Goal: Task Accomplishment & Management: Manage account settings

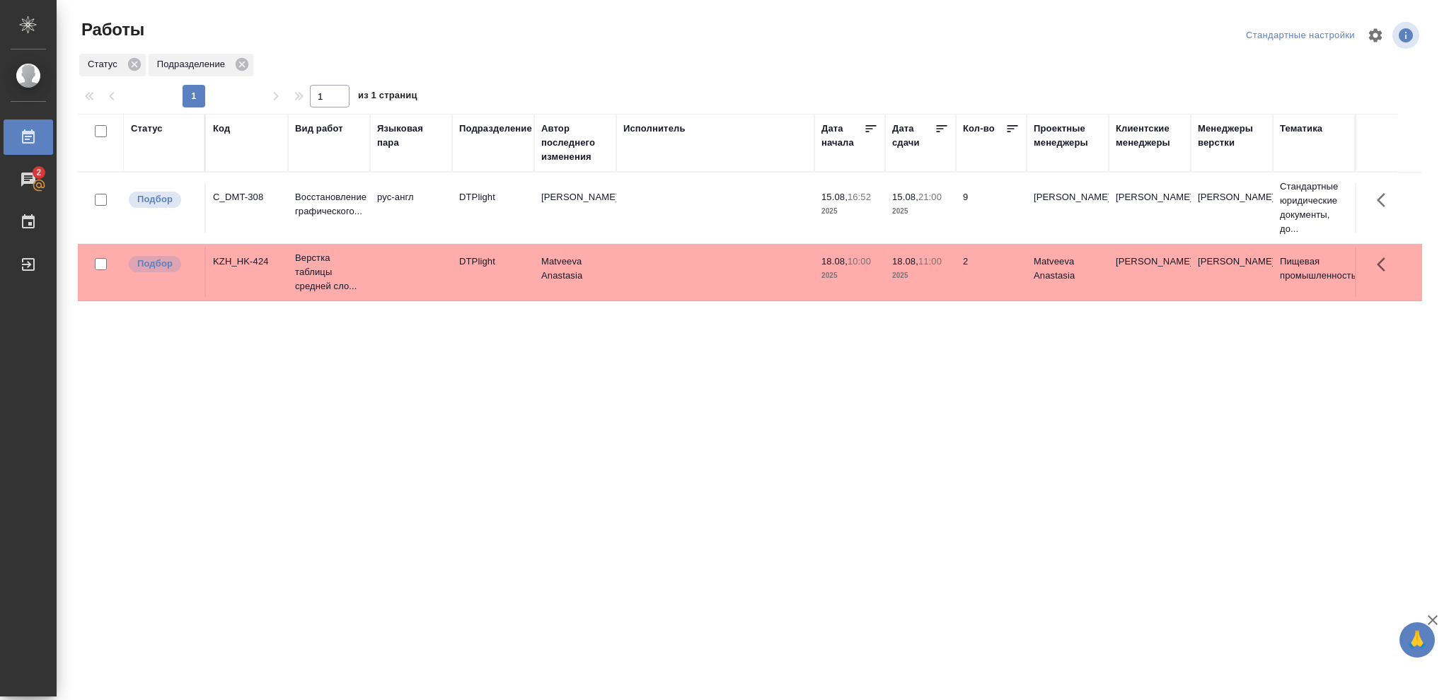
click at [141, 129] on div "Статус" at bounding box center [147, 129] width 32 height 14
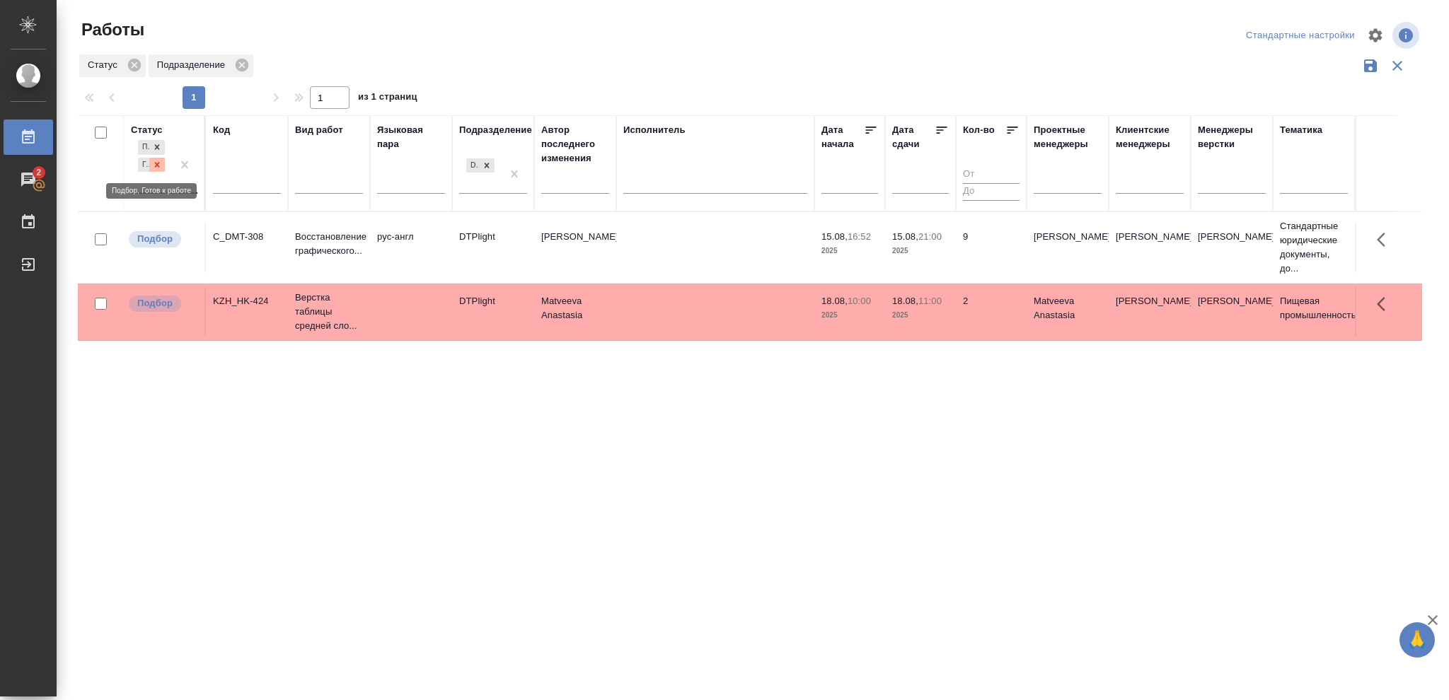
click at [154, 167] on icon at bounding box center [157, 165] width 10 height 10
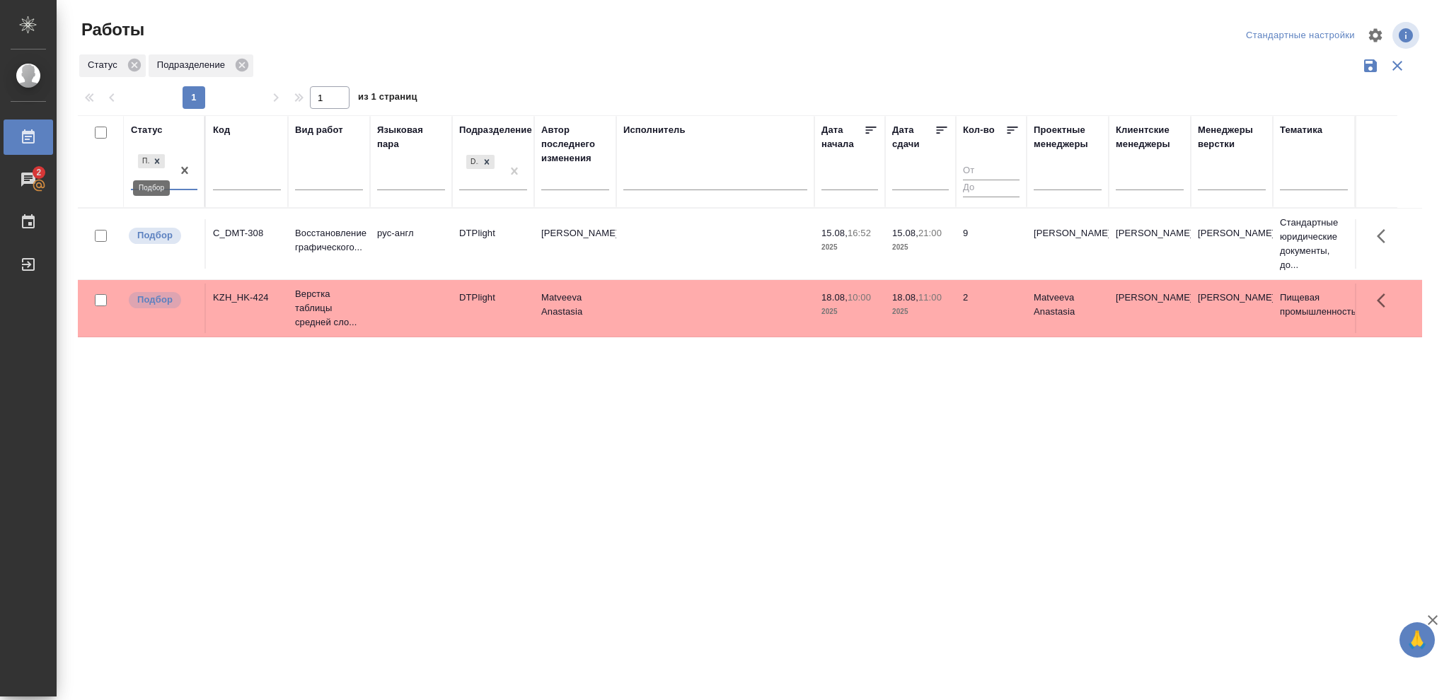
click at [156, 160] on icon at bounding box center [157, 160] width 5 height 5
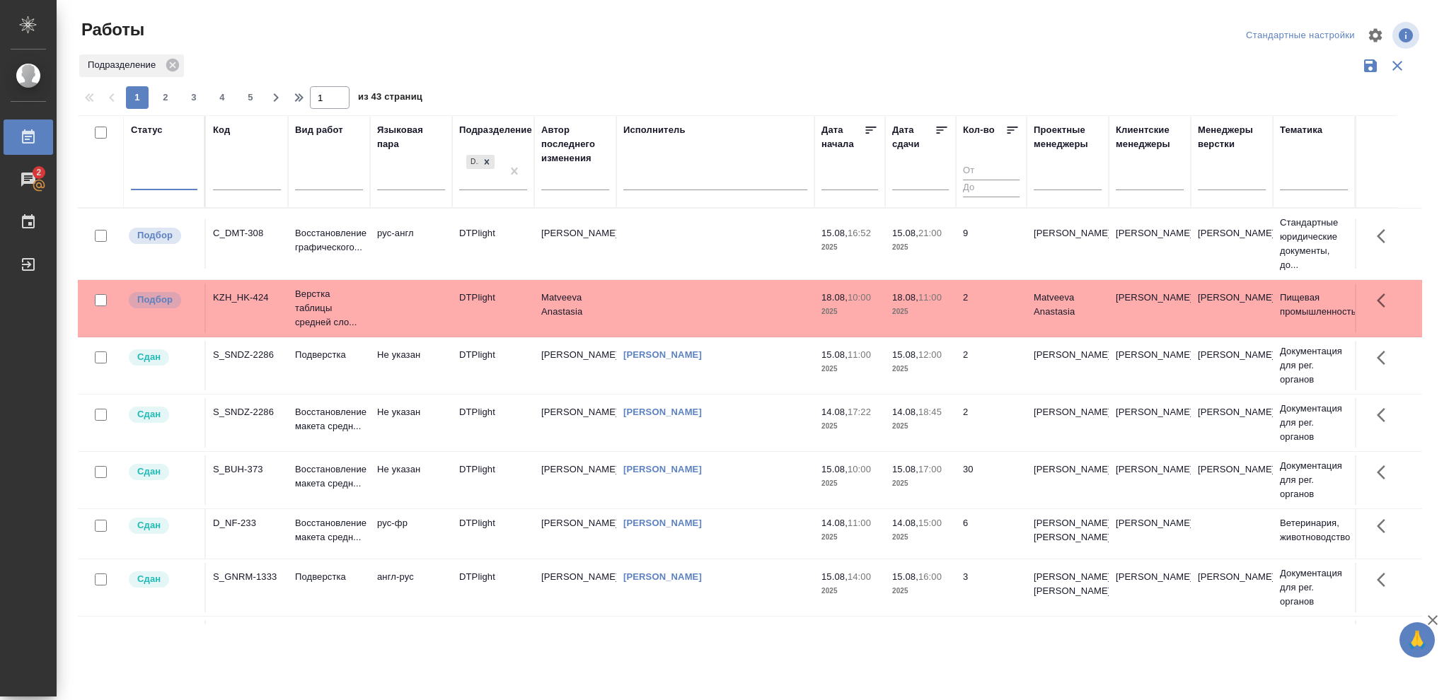
click at [154, 171] on div at bounding box center [164, 176] width 66 height 21
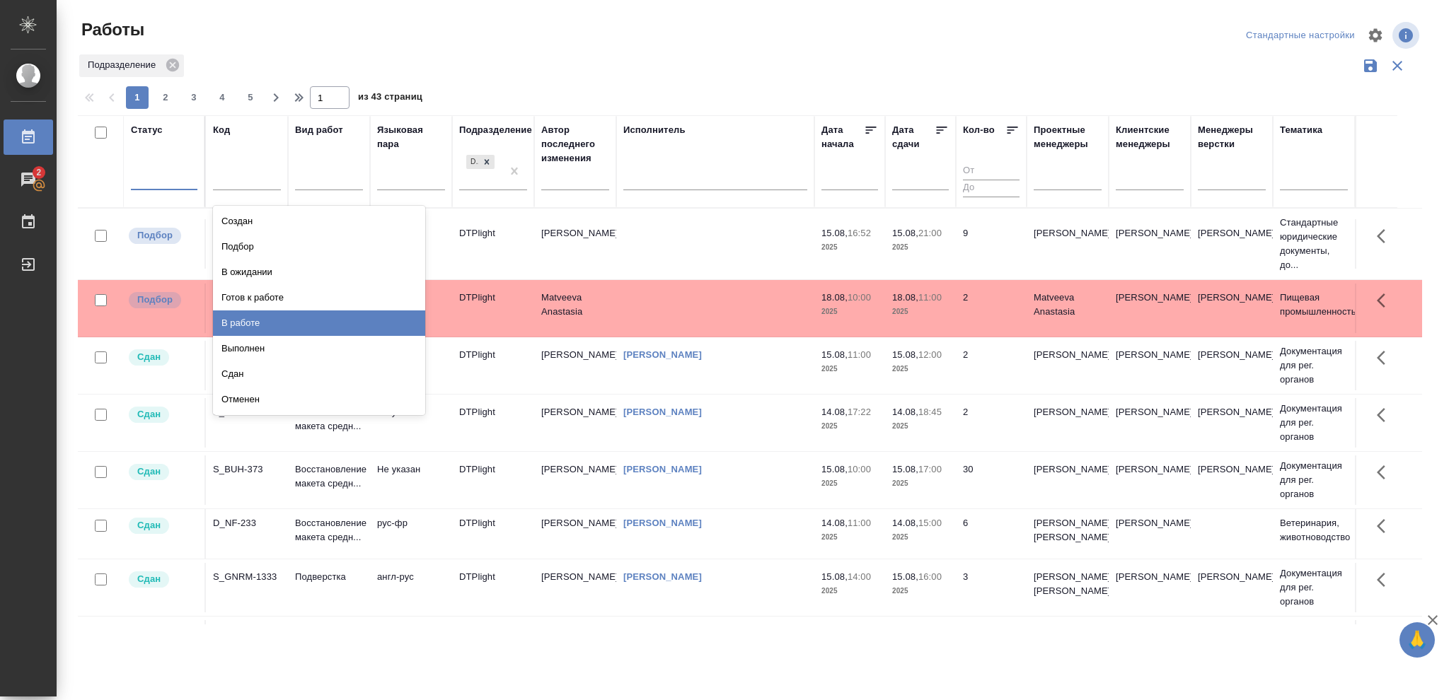
click at [266, 318] on div "В работе" at bounding box center [319, 323] width 212 height 25
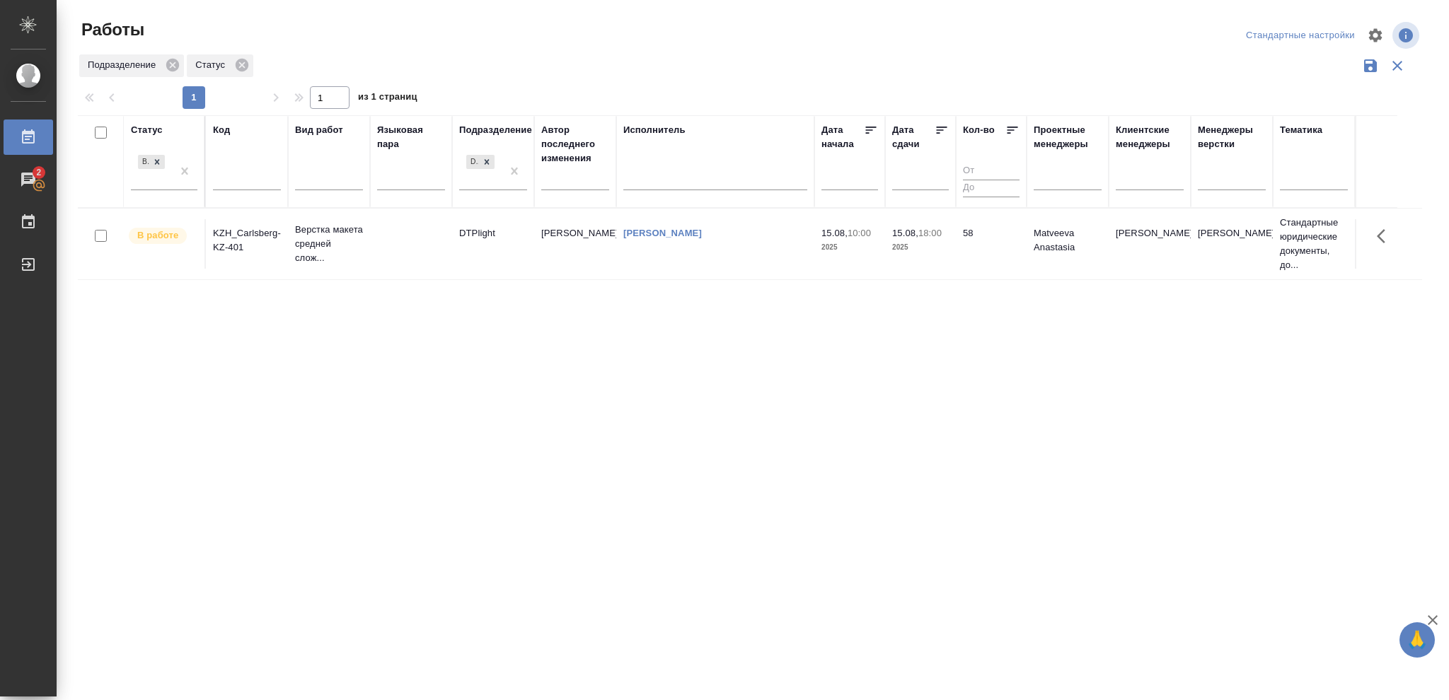
click at [928, 248] on p "2025" at bounding box center [920, 248] width 57 height 14
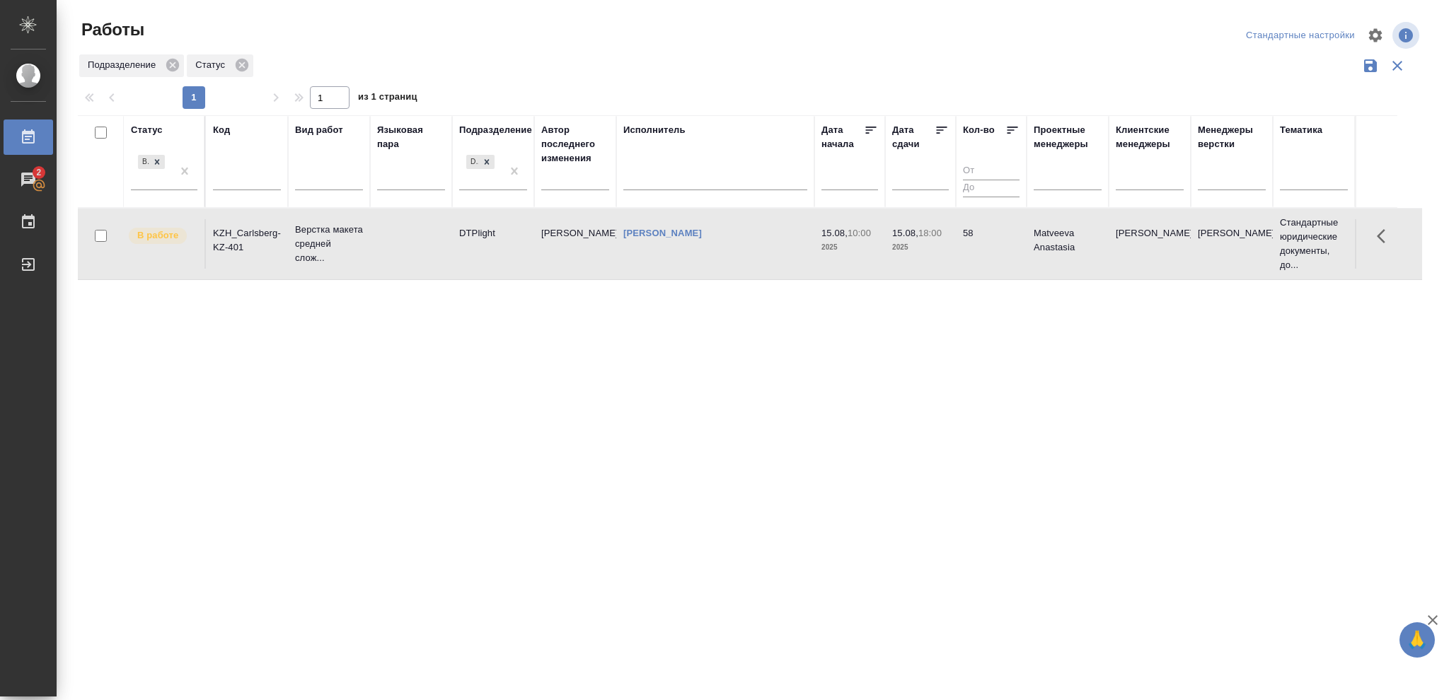
click at [928, 248] on p "2025" at bounding box center [920, 248] width 57 height 14
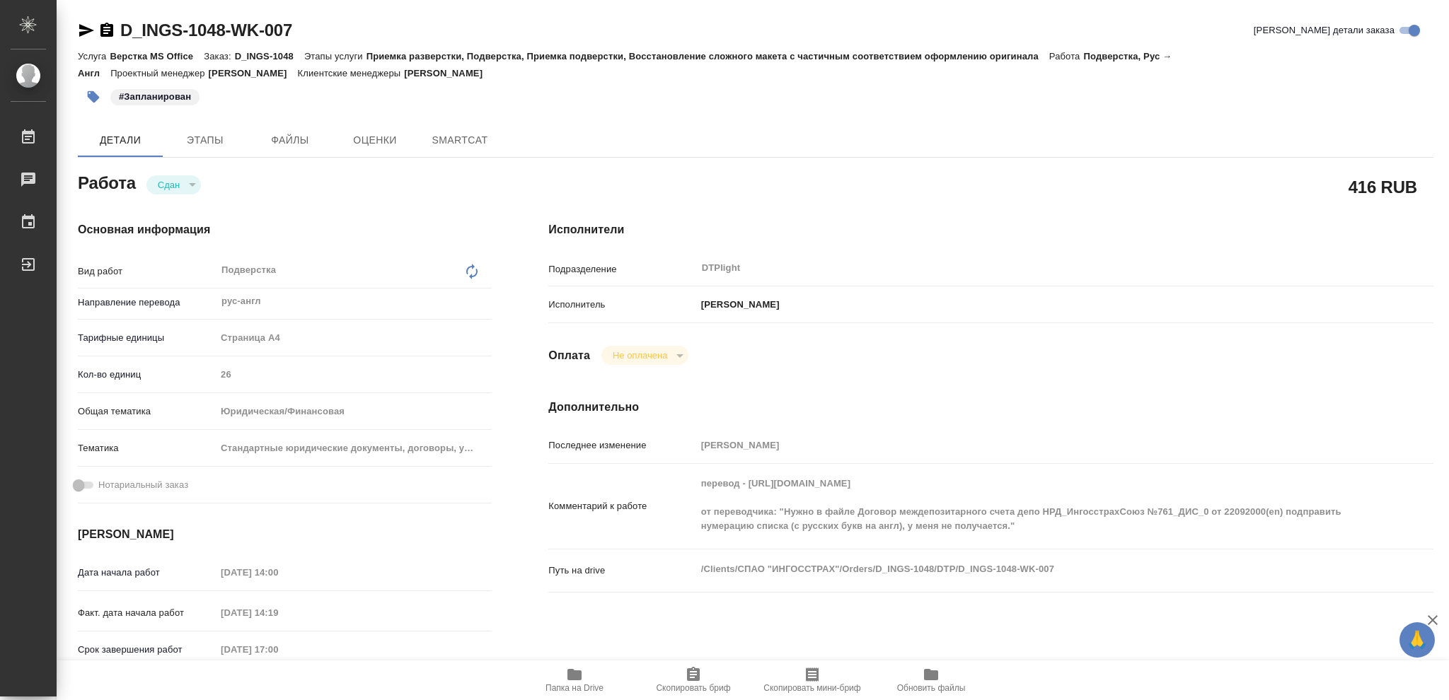
type textarea "x"
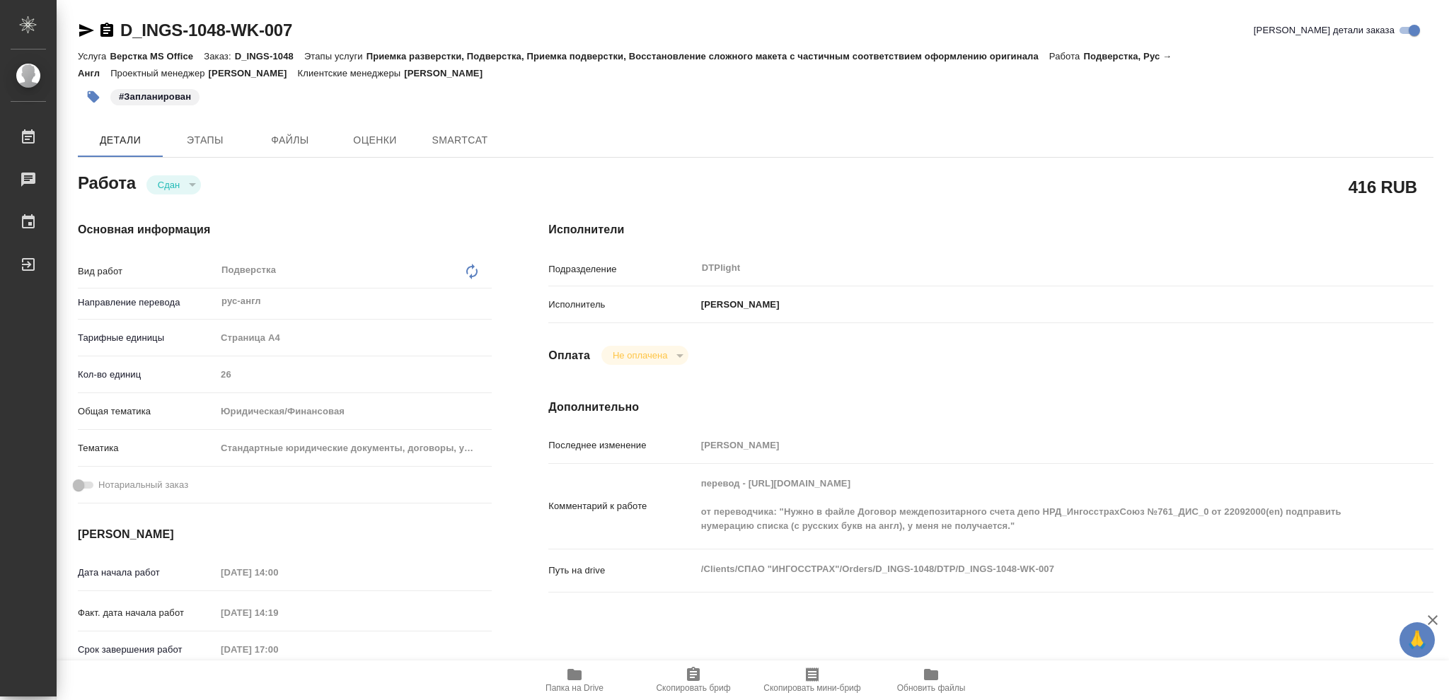
type textarea "x"
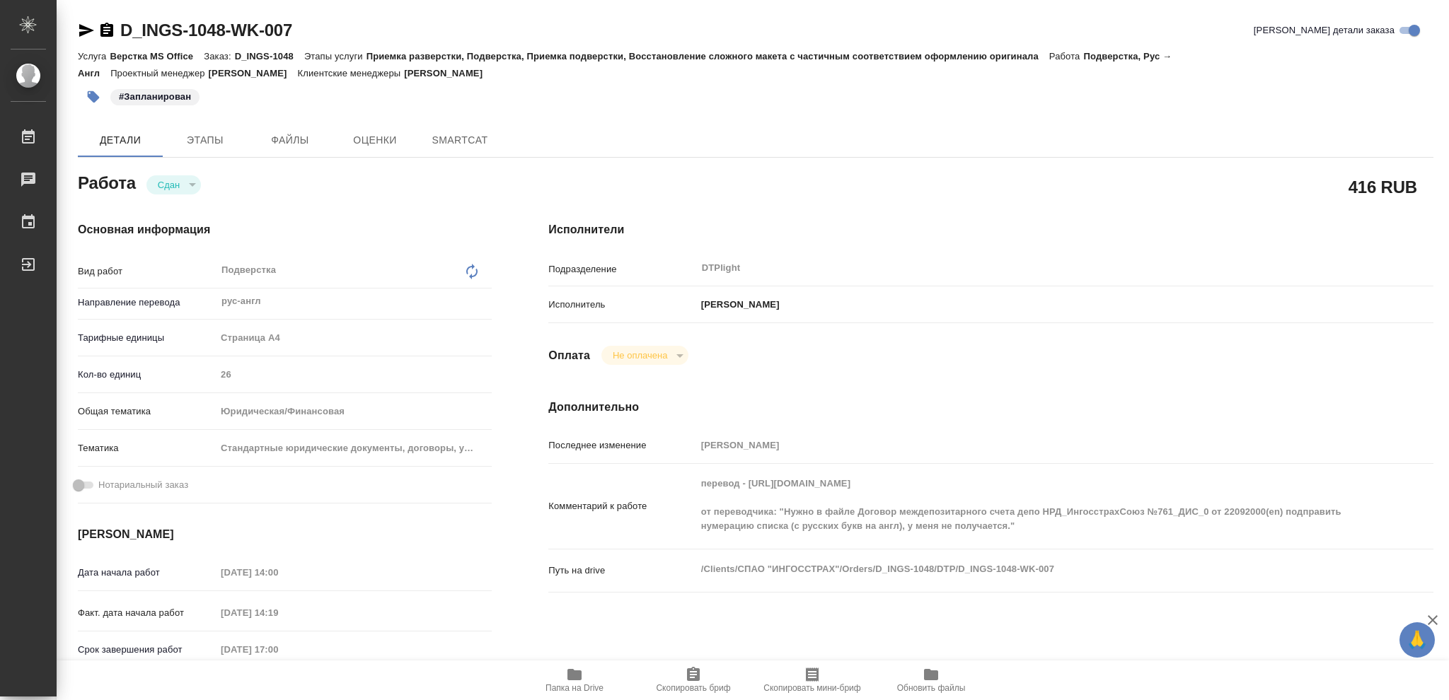
type textarea "x"
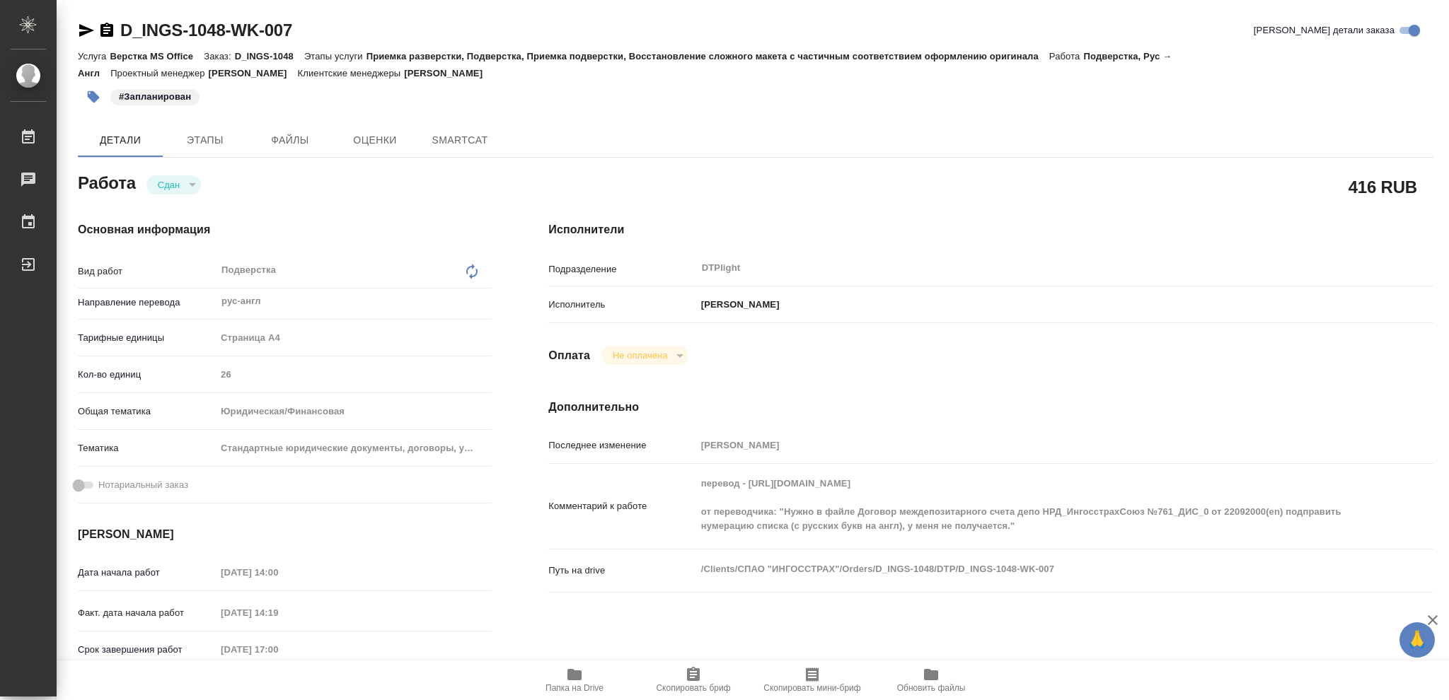
type textarea "x"
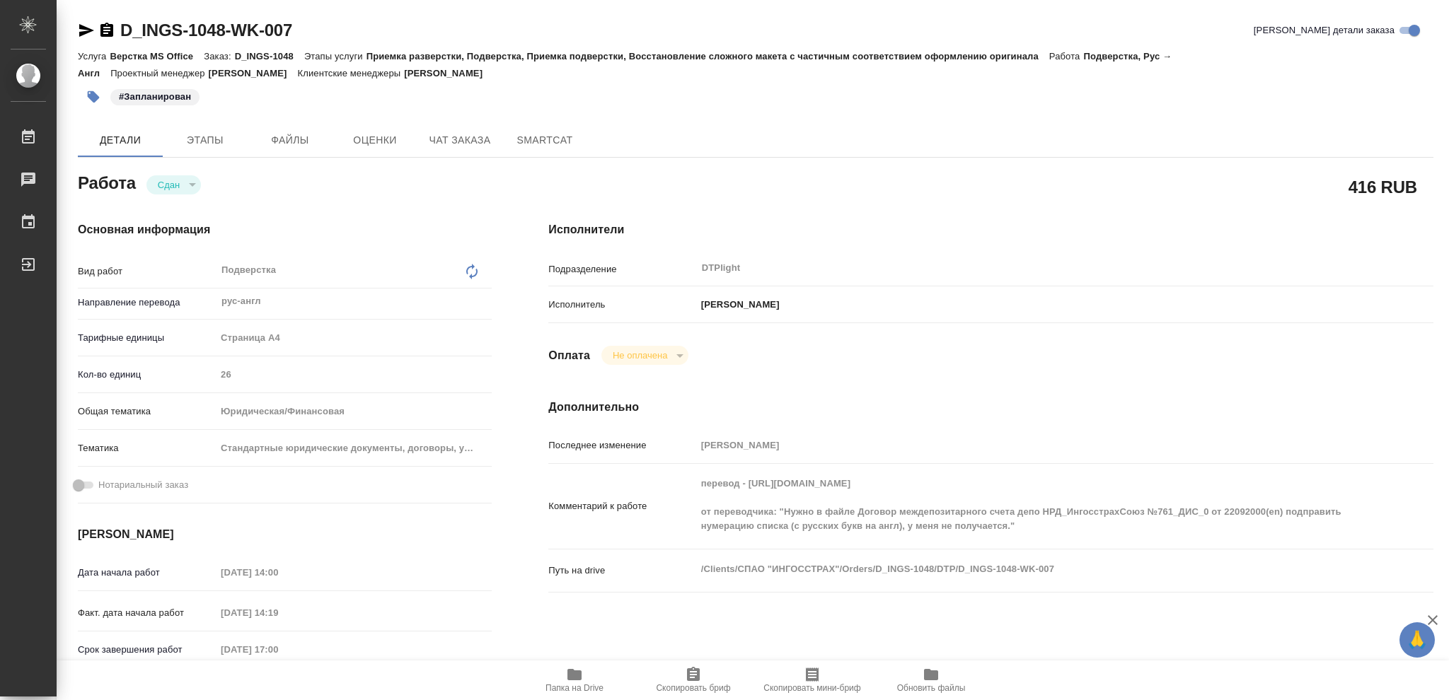
type textarea "x"
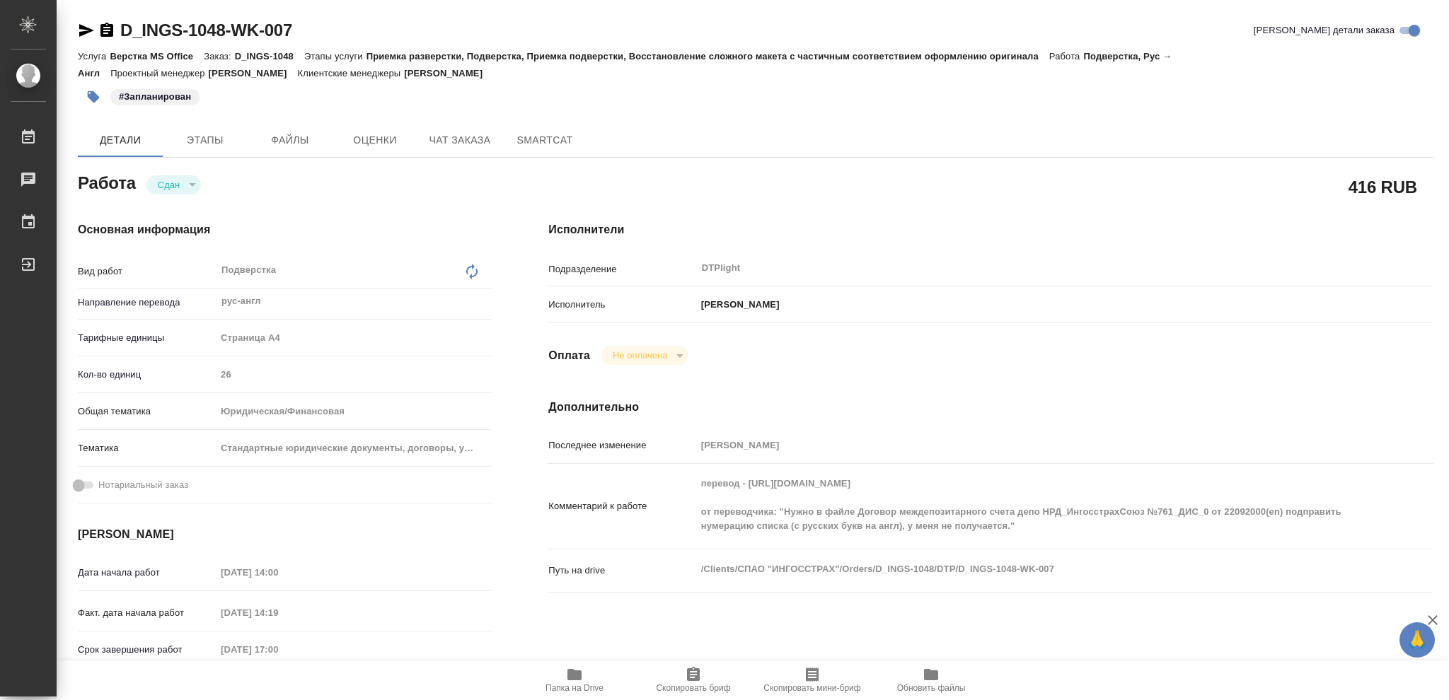
type textarea "x"
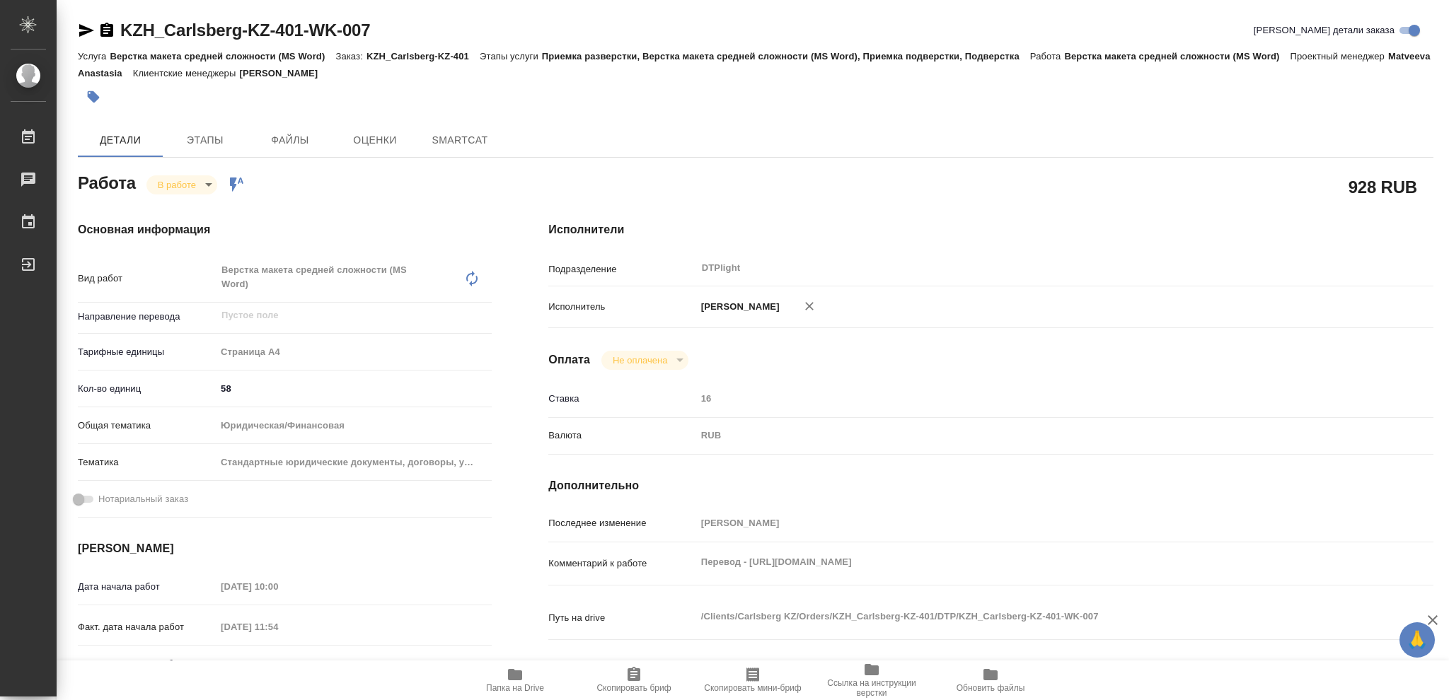
type textarea "x"
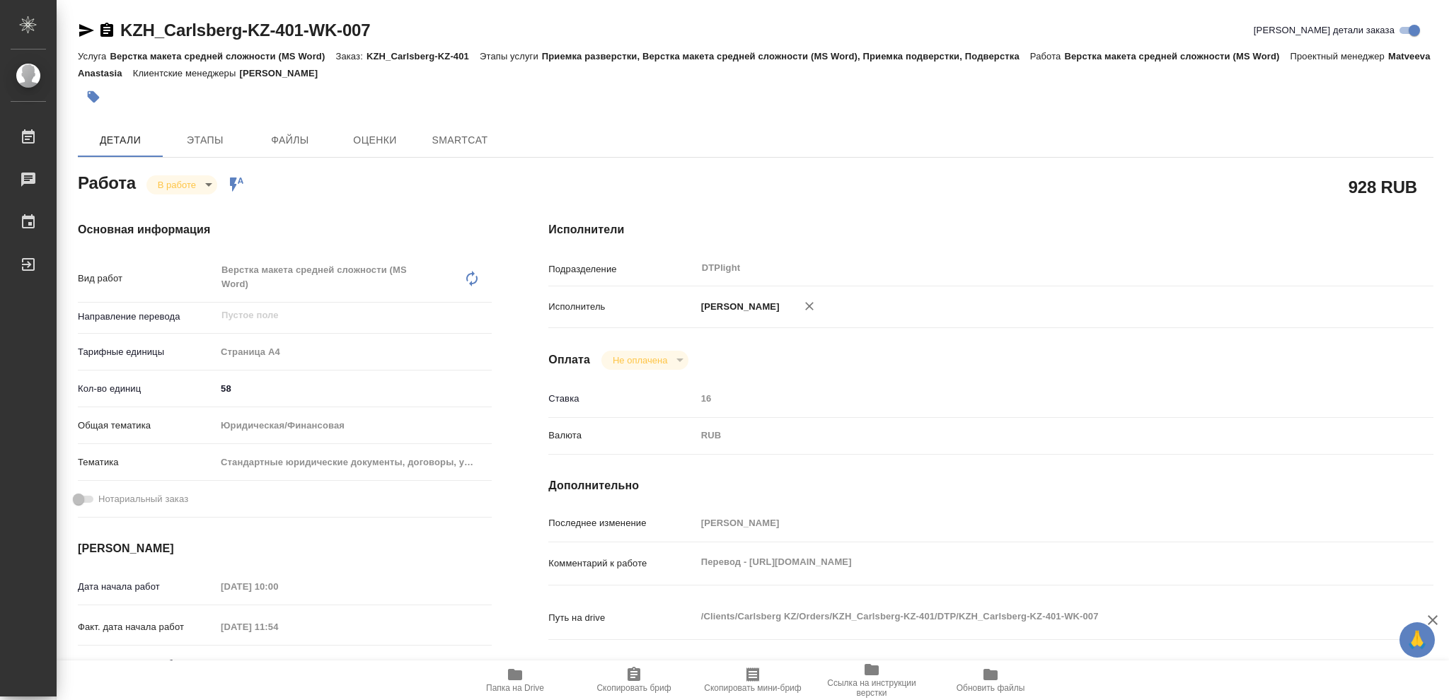
type textarea "x"
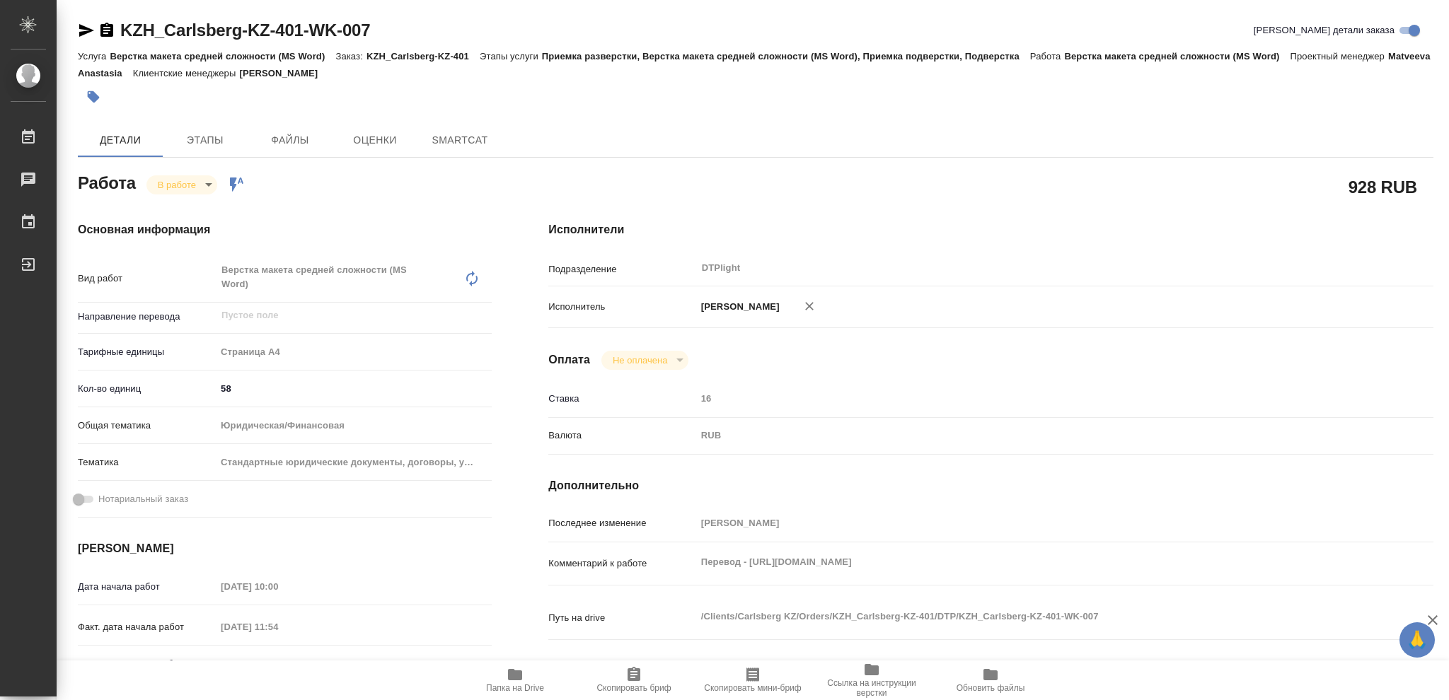
type textarea "x"
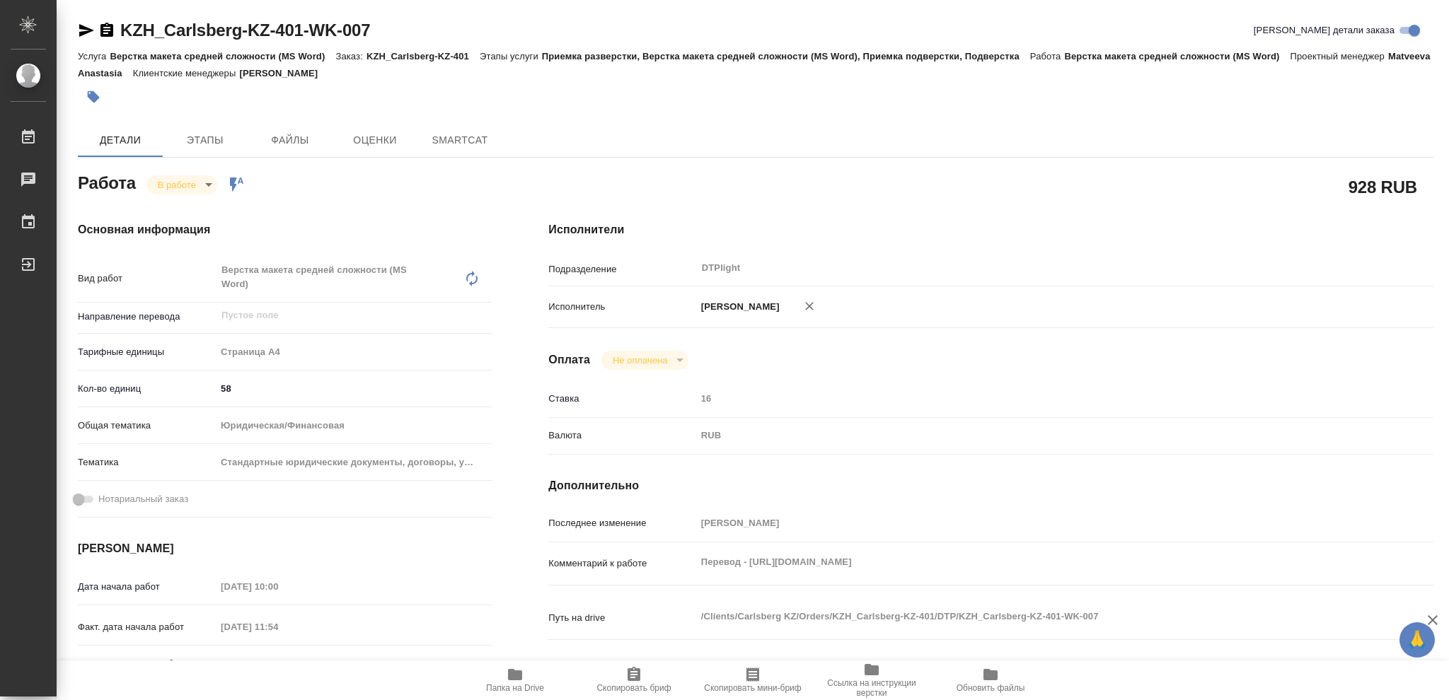
type textarea "x"
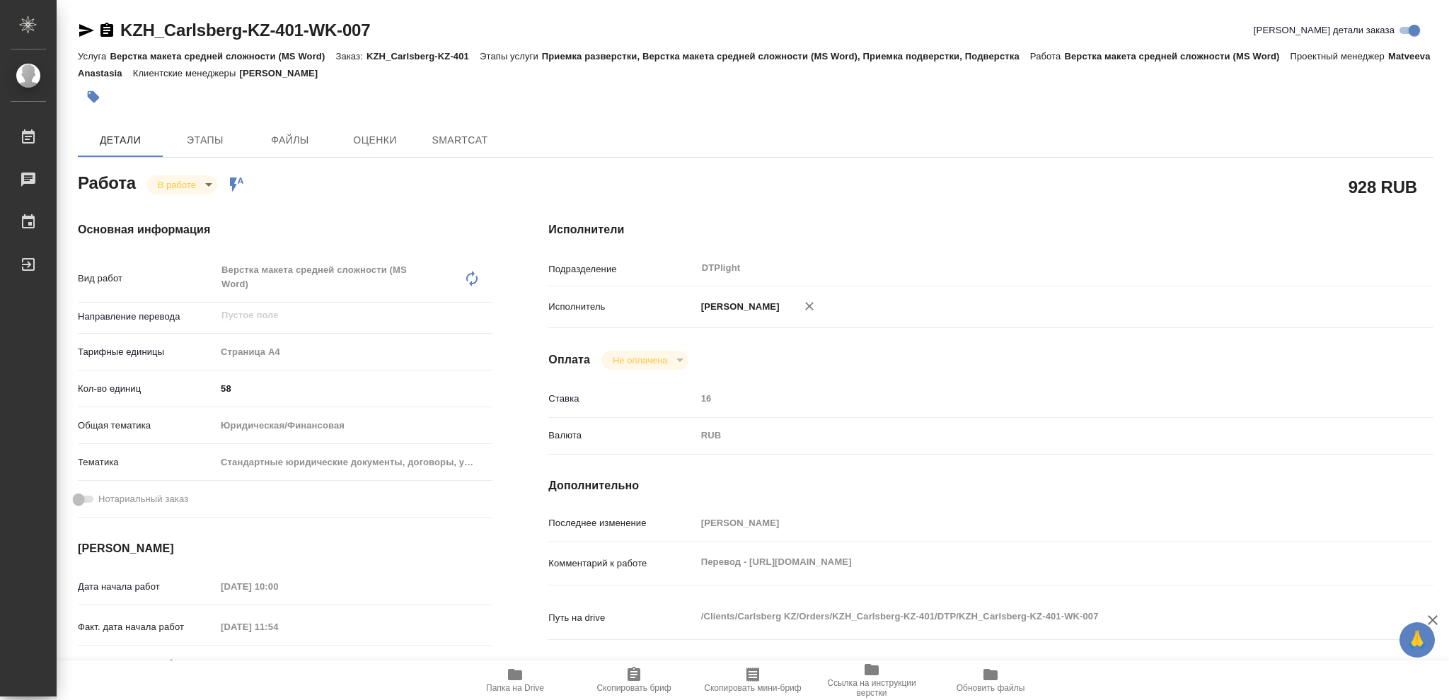
type textarea "x"
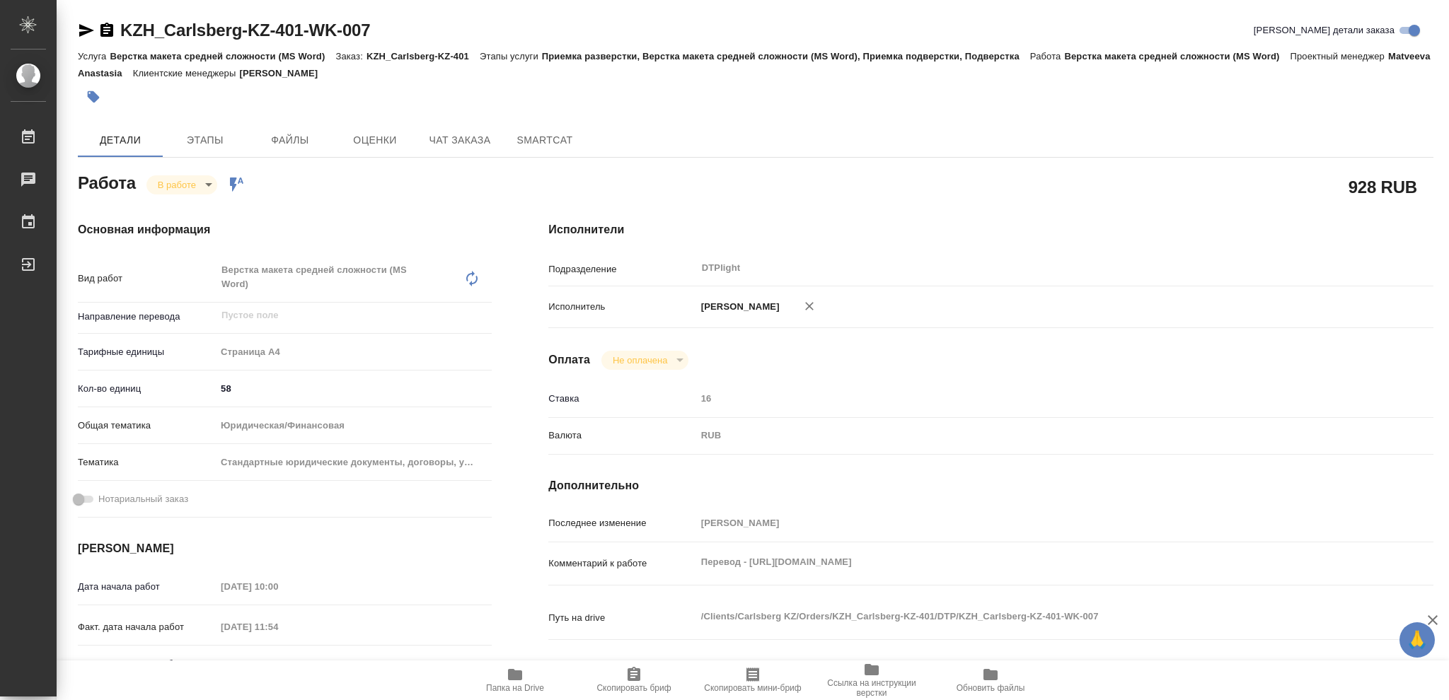
type textarea "x"
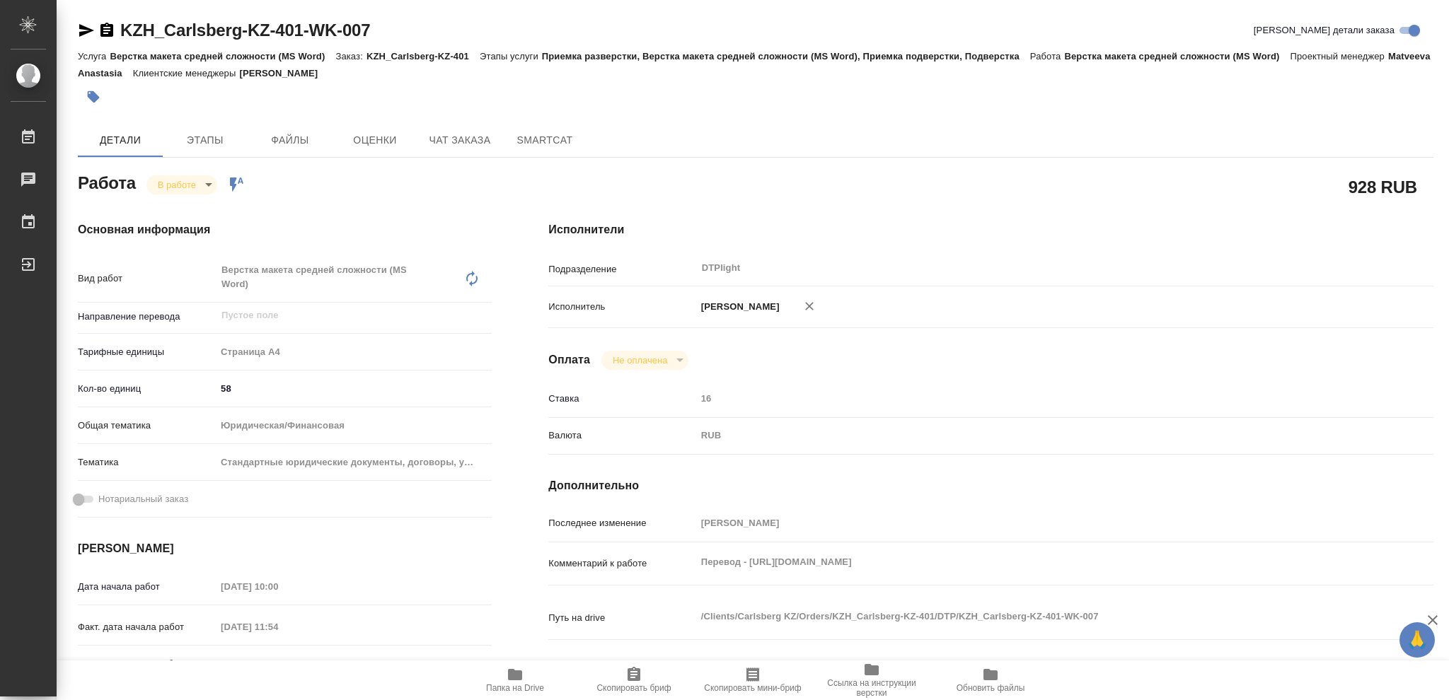
type textarea "x"
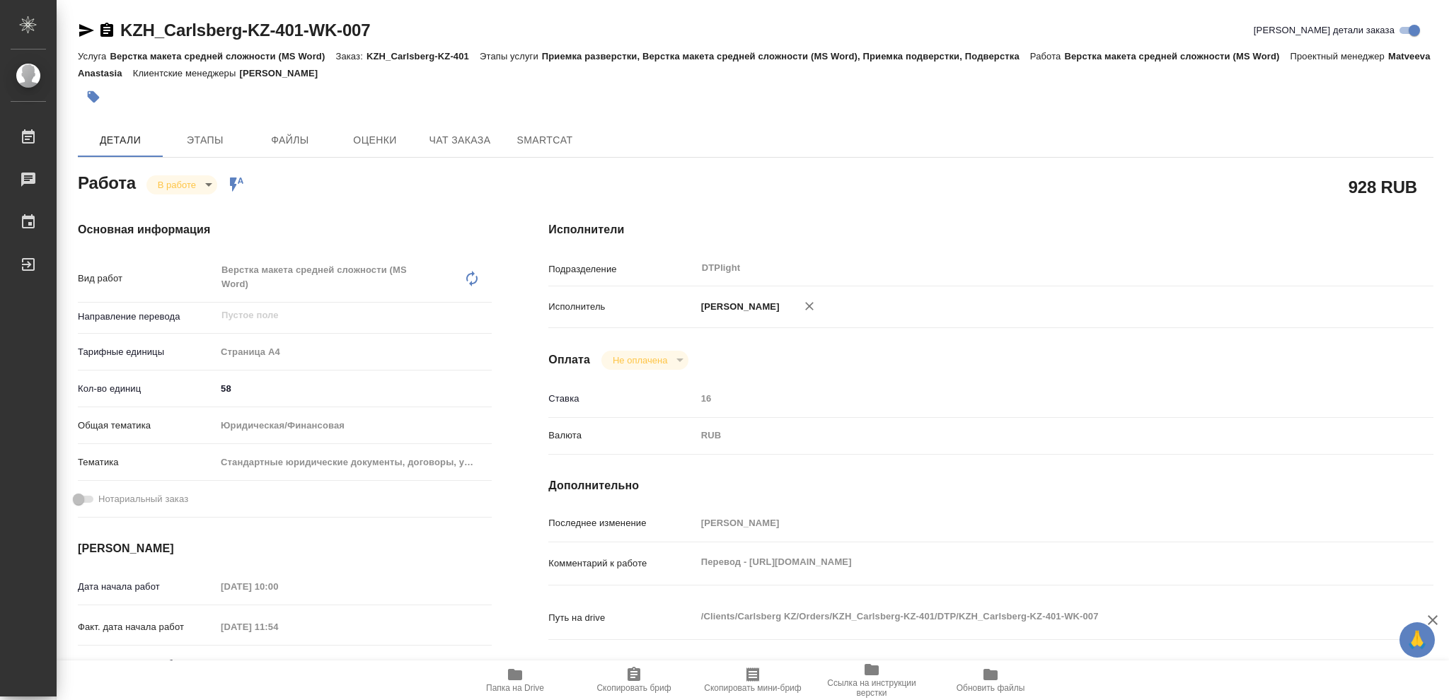
click at [517, 678] on icon "button" at bounding box center [515, 674] width 14 height 11
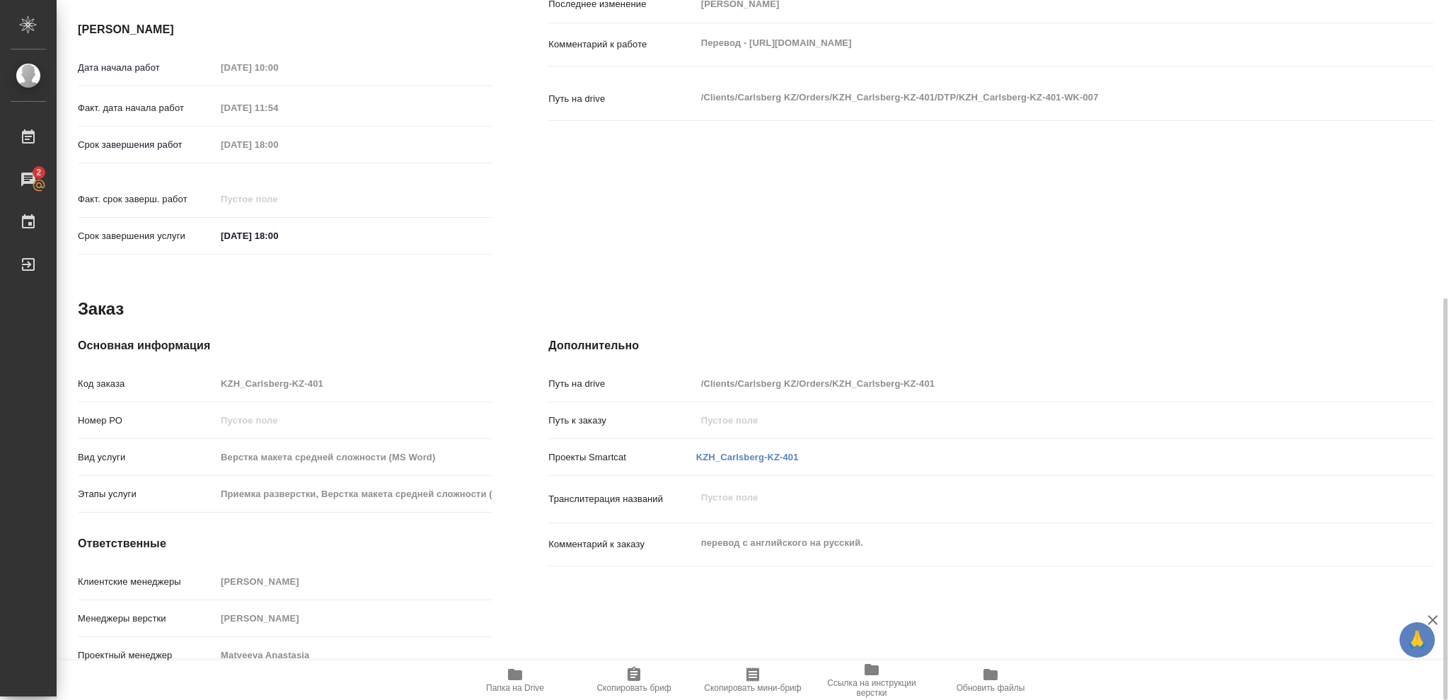
scroll to position [48, 0]
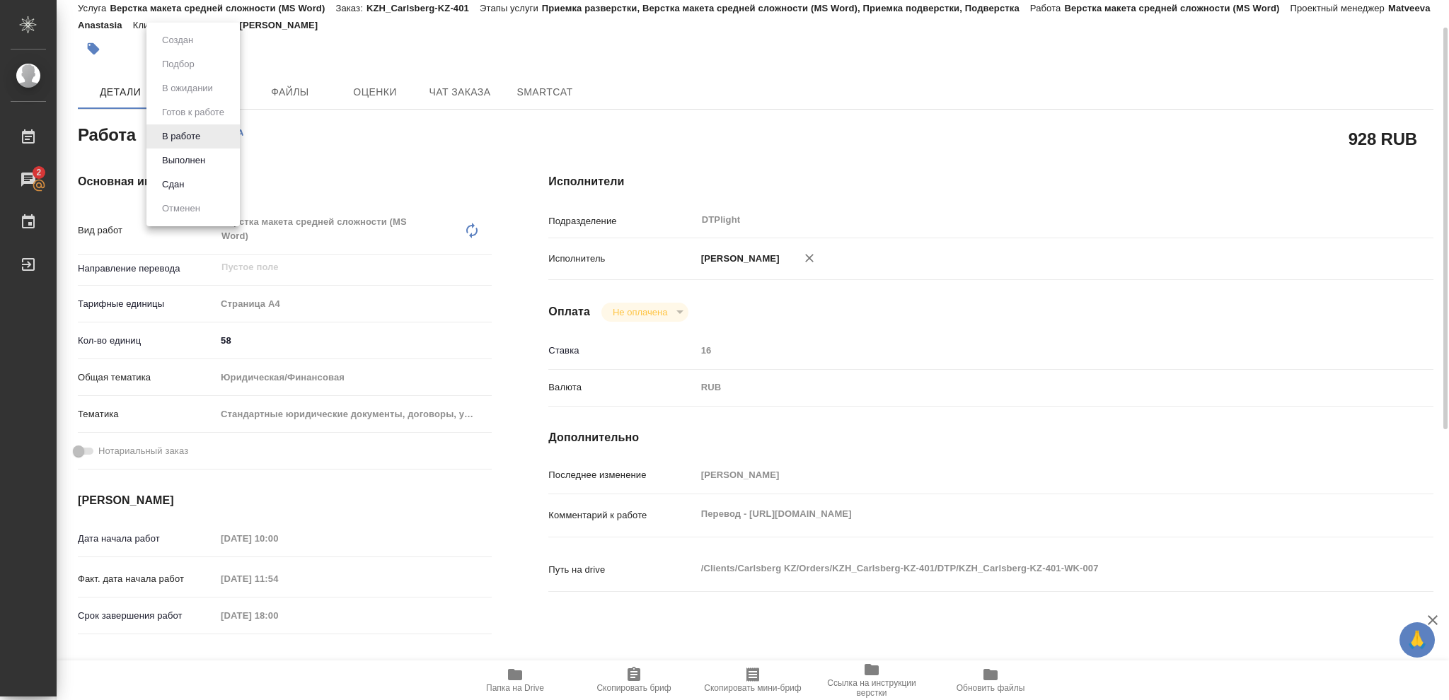
click at [207, 134] on body "🙏 .cls-1 fill:#fff; AWATERA Vasileva Olga Работы 2 Чаты График Выйти KZH_Carlsb…" at bounding box center [724, 350] width 1449 height 700
click at [178, 159] on button "Выполнен" at bounding box center [184, 161] width 52 height 16
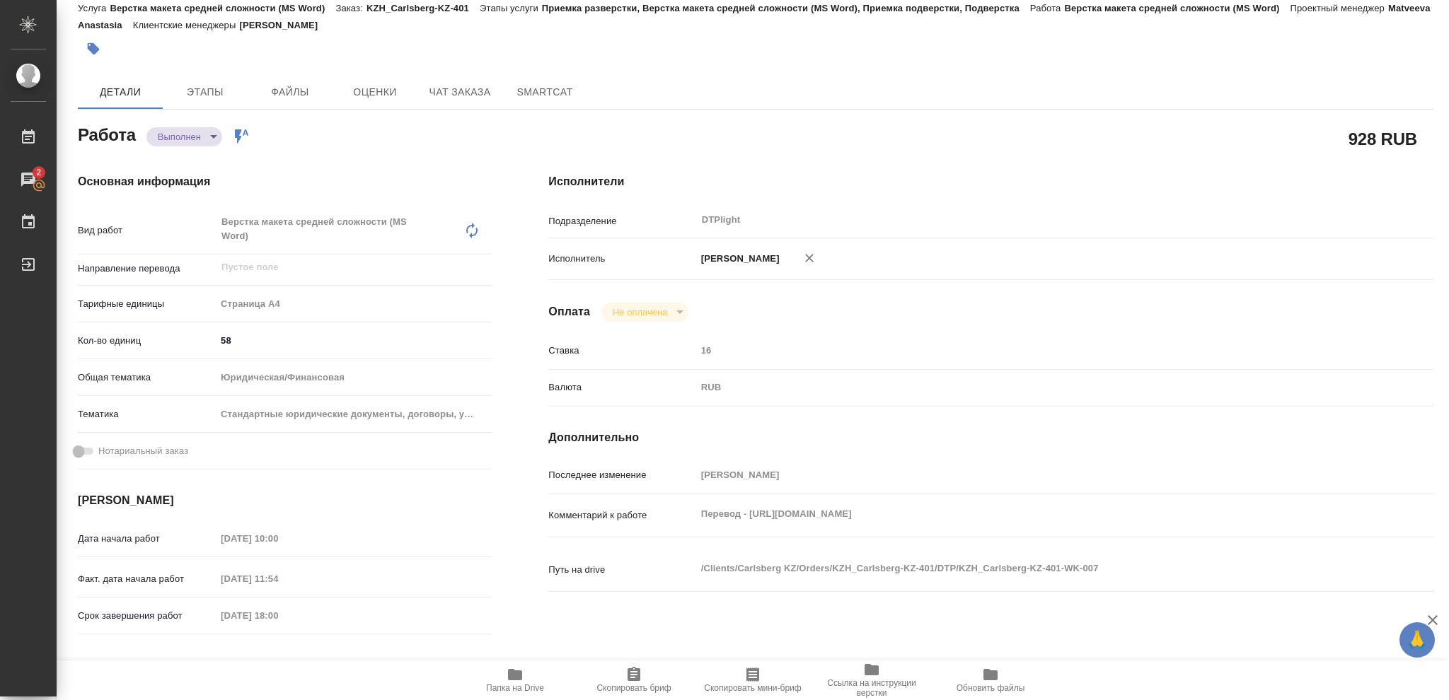
type textarea "x"
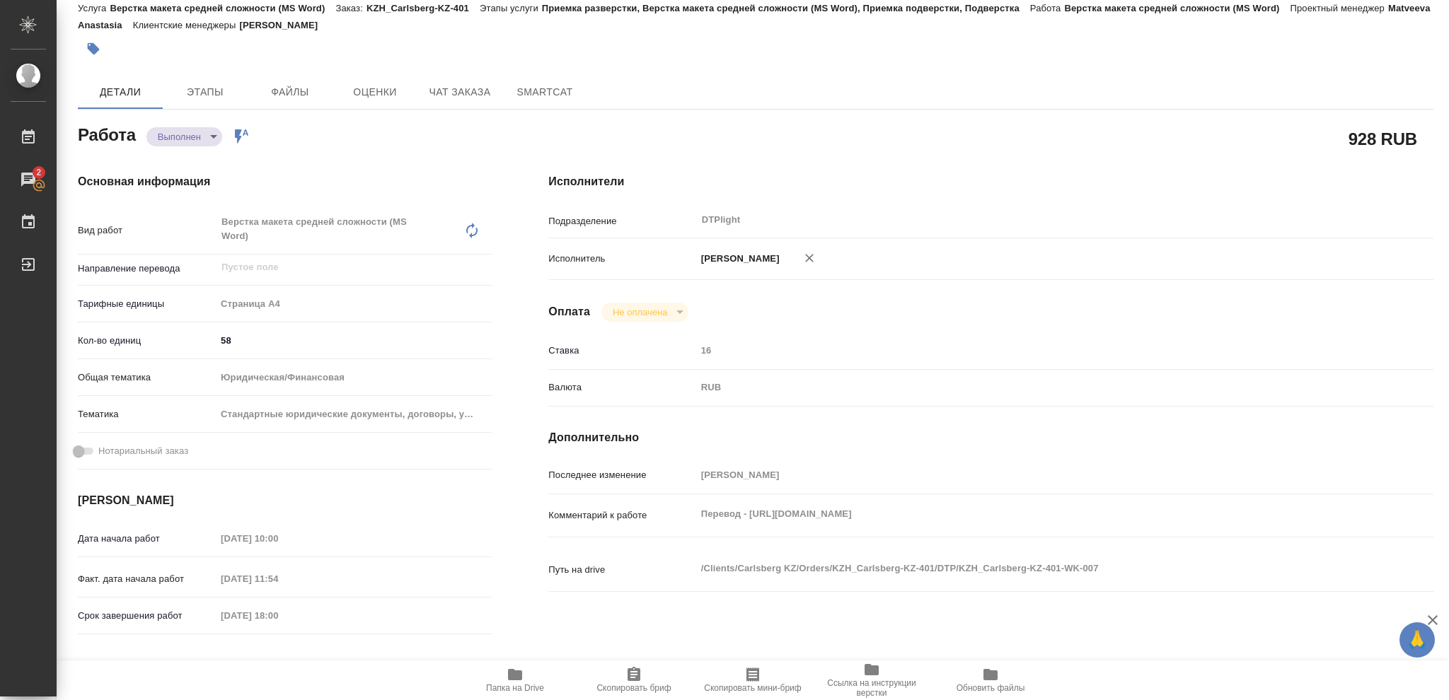
type textarea "x"
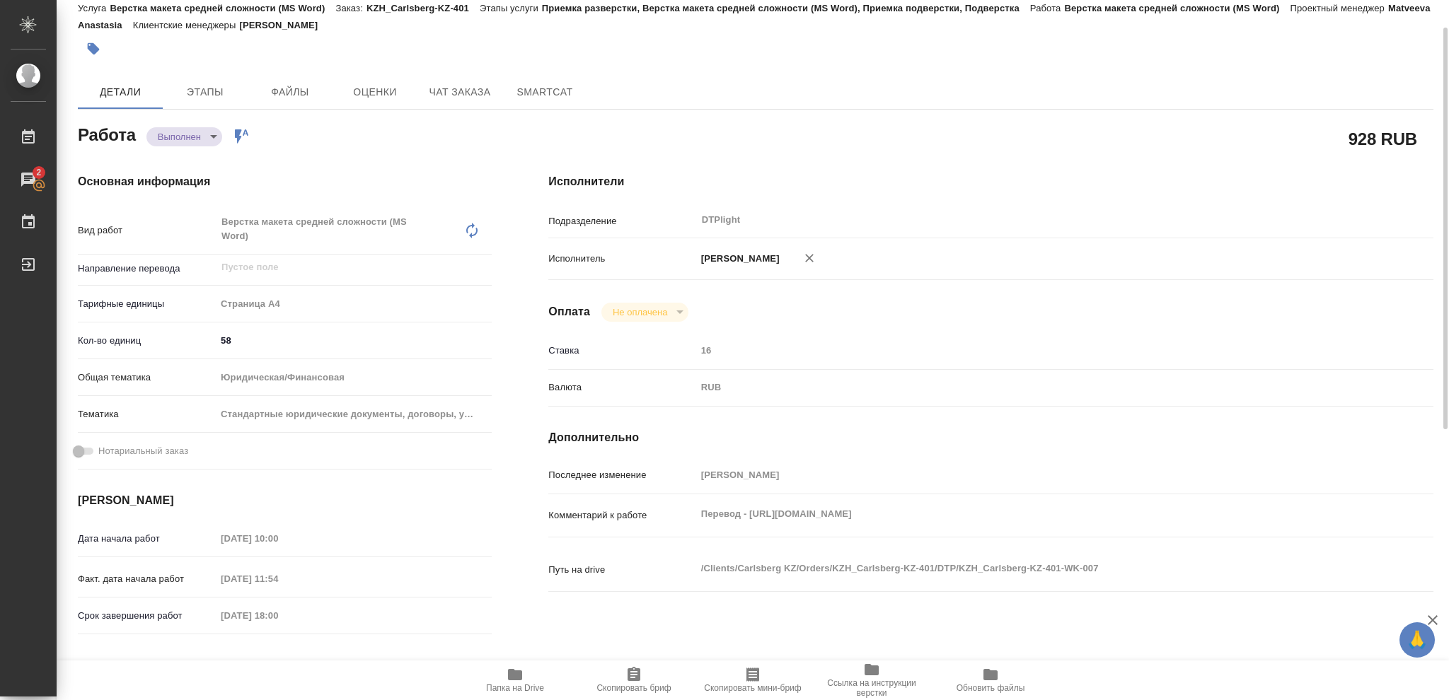
type textarea "x"
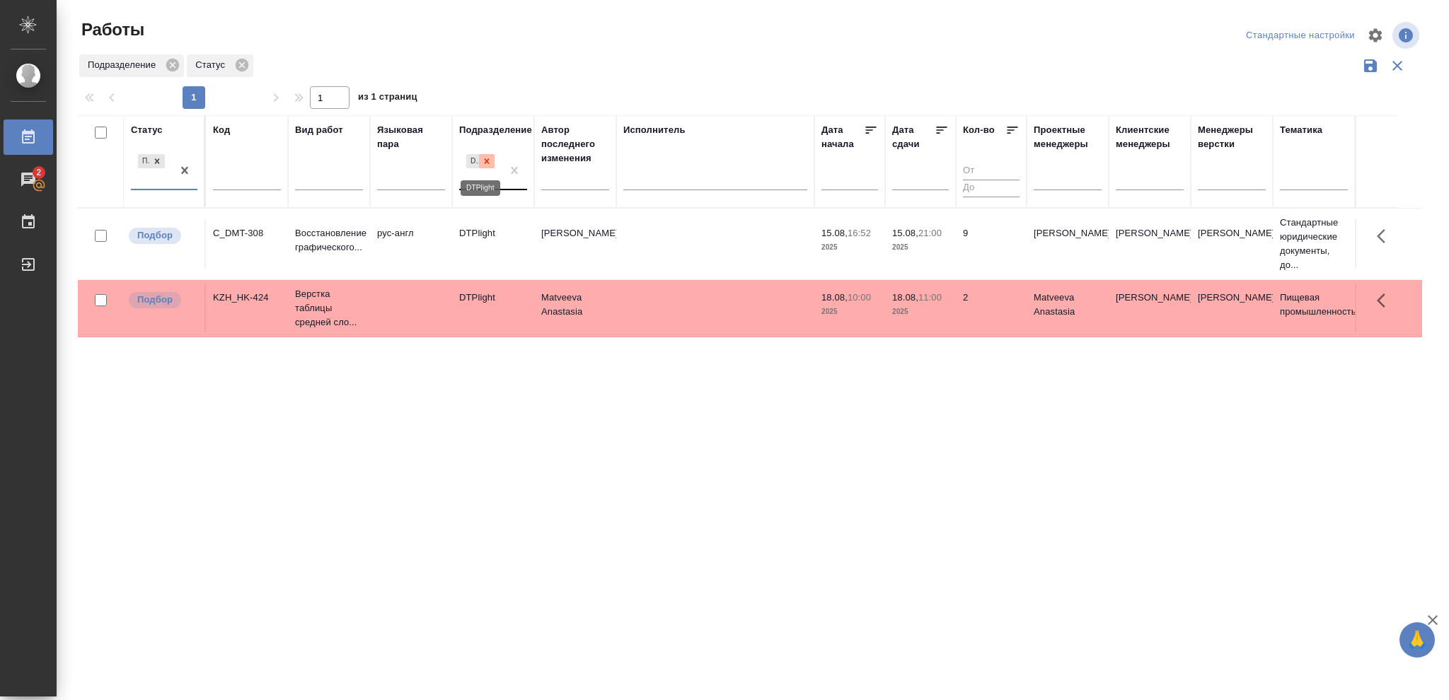
click at [485, 160] on icon at bounding box center [487, 160] width 5 height 5
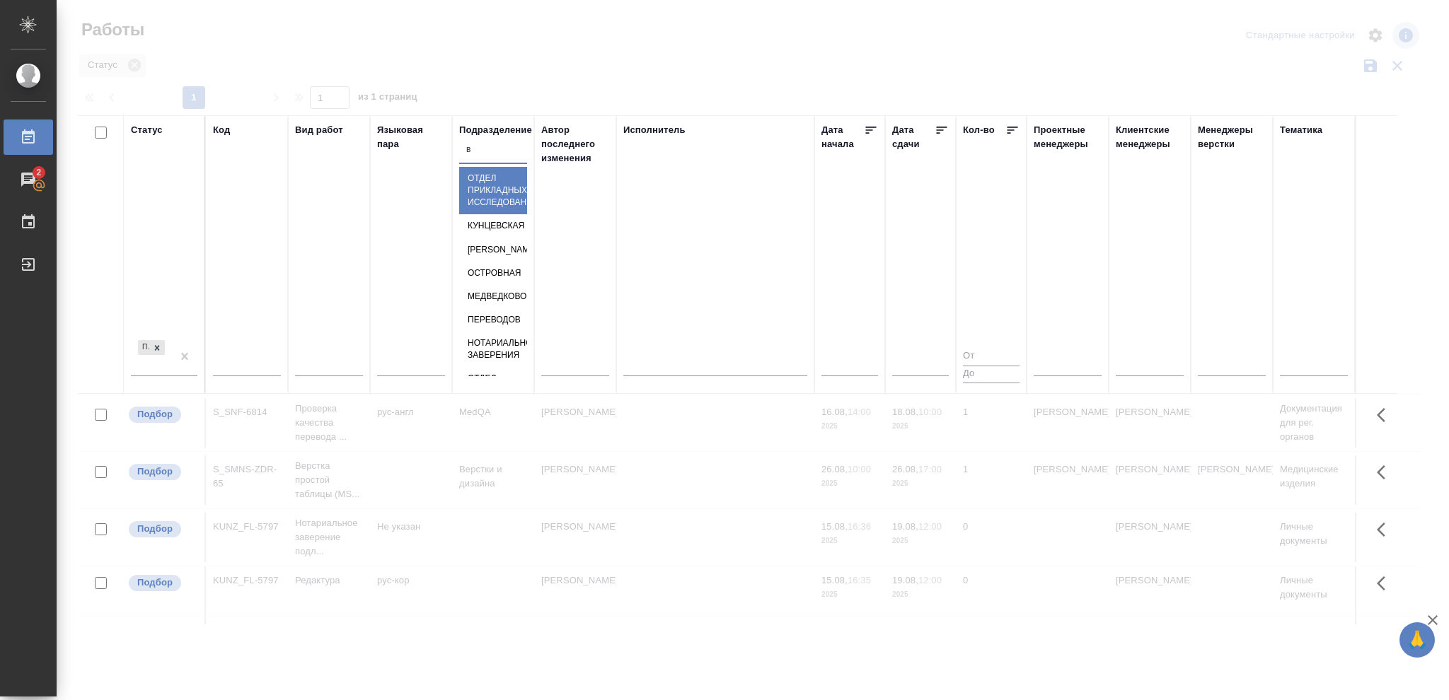
type input "ве"
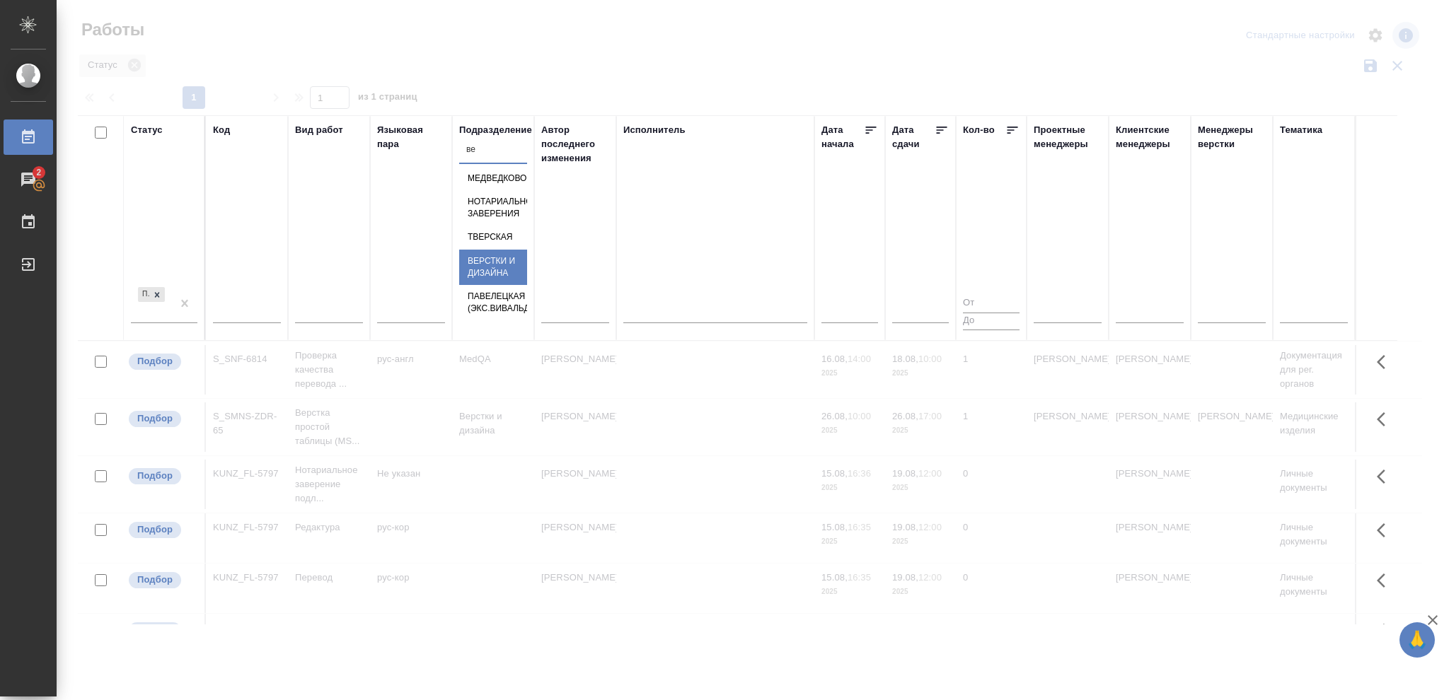
click at [527, 285] on div "Верстки и дизайна" at bounding box center [493, 267] width 68 height 35
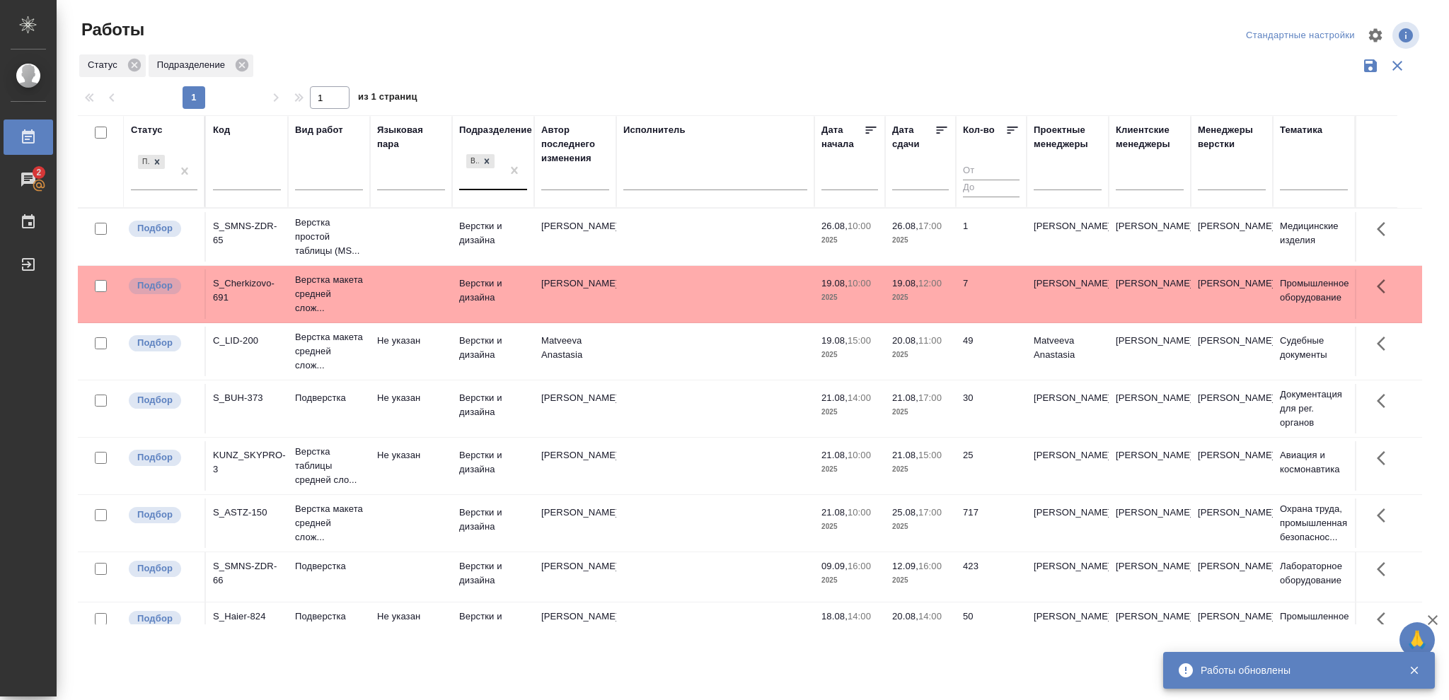
click at [924, 349] on p "2025" at bounding box center [920, 355] width 57 height 14
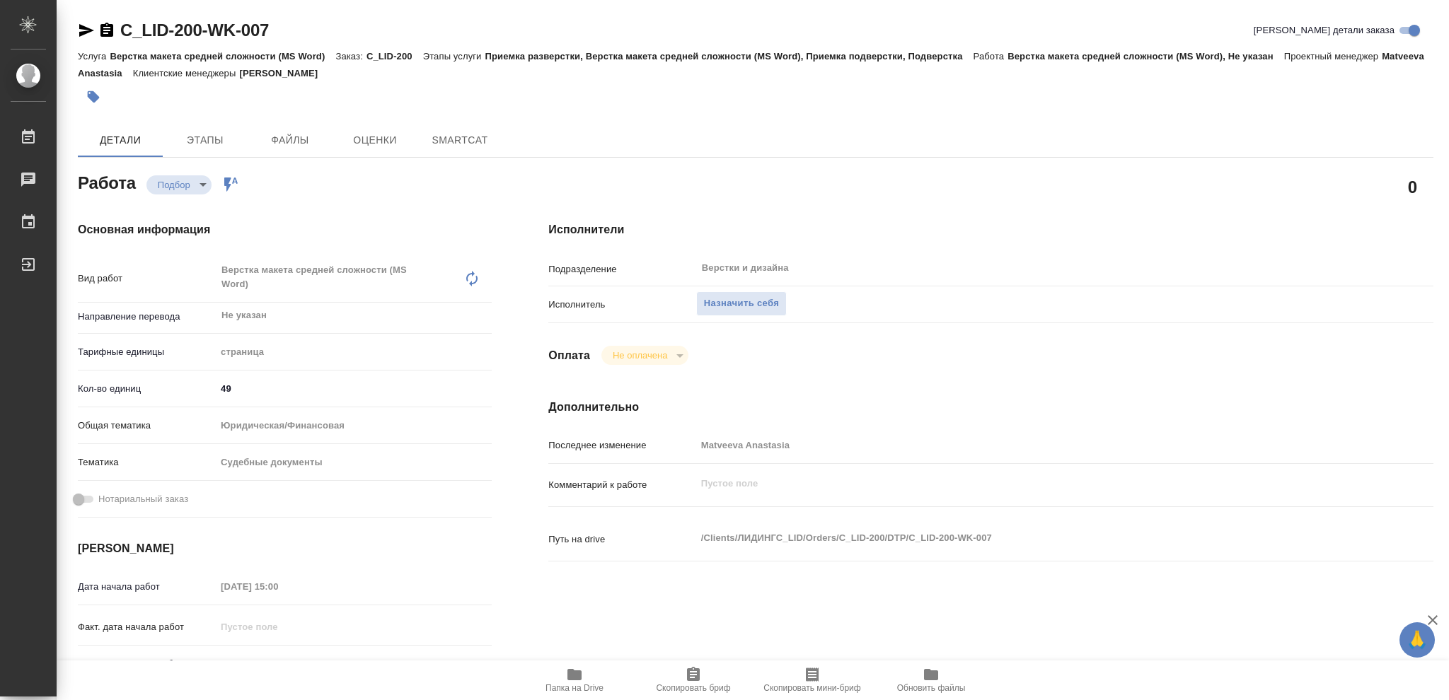
type textarea "x"
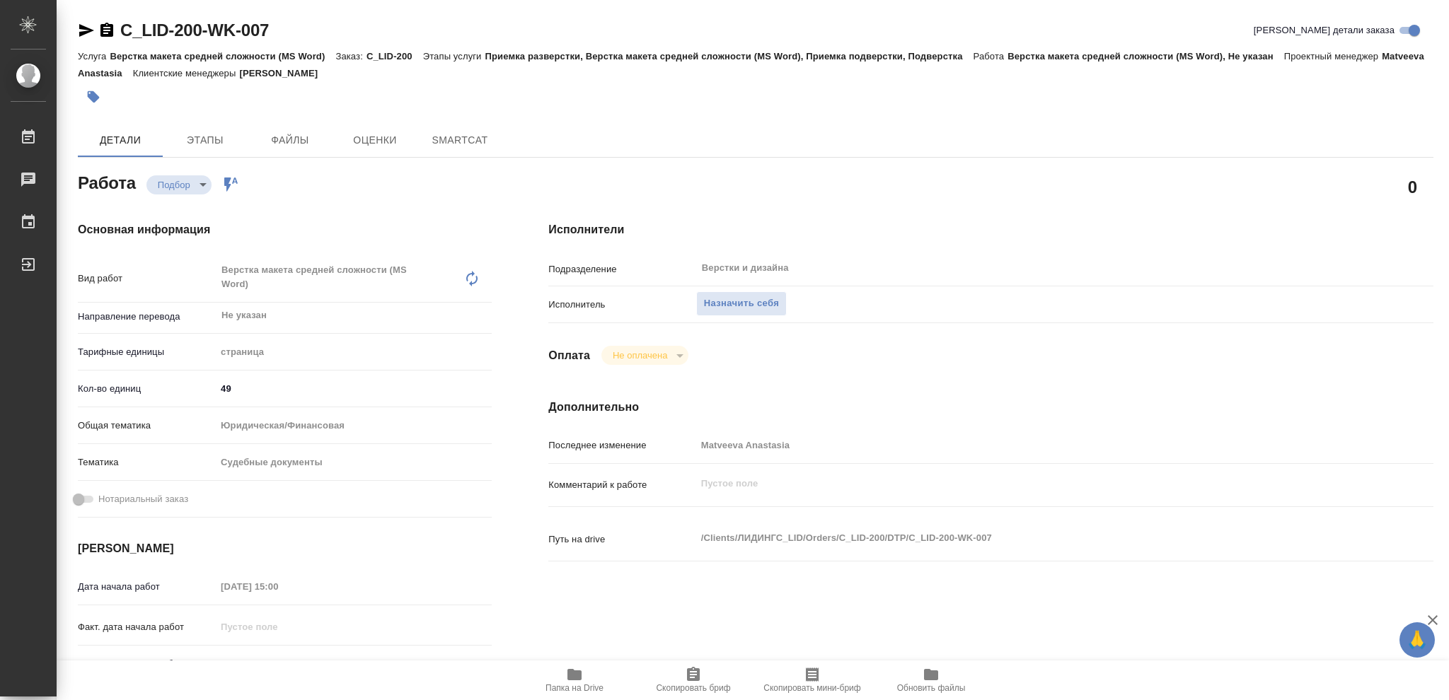
type textarea "x"
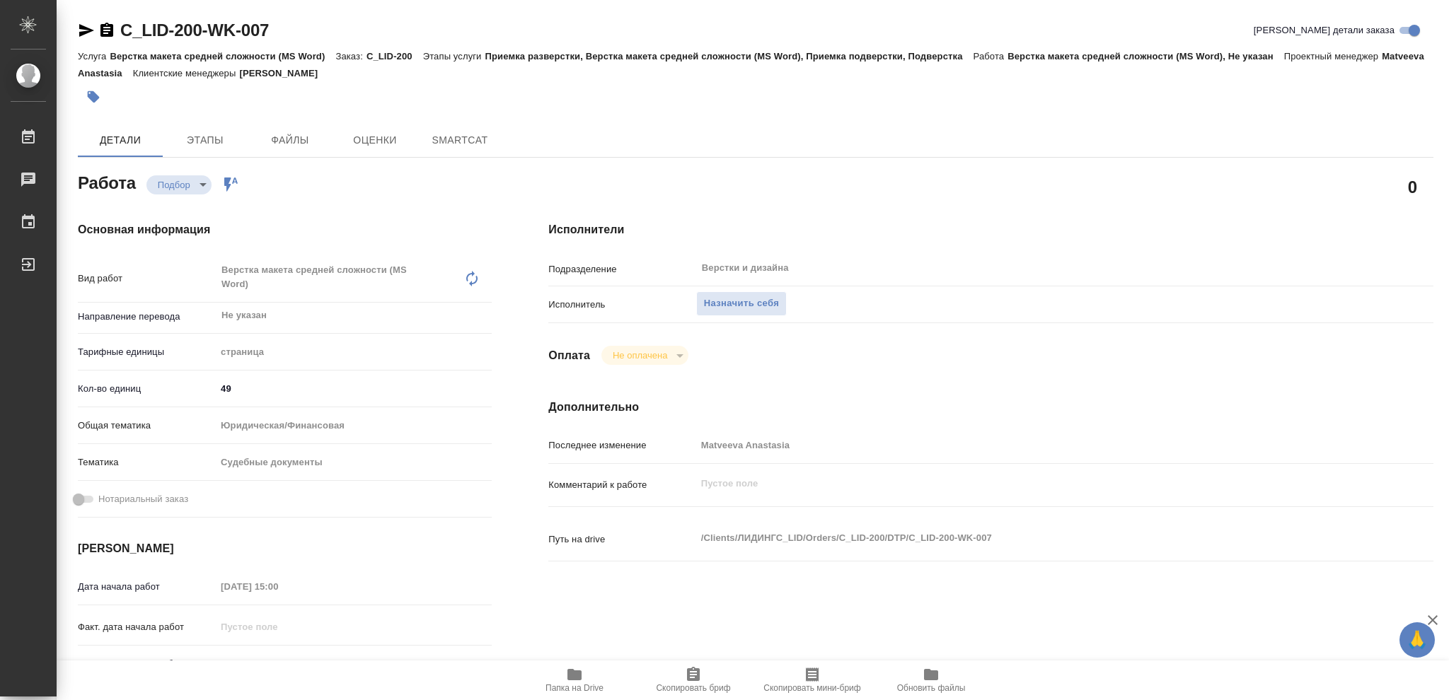
type textarea "x"
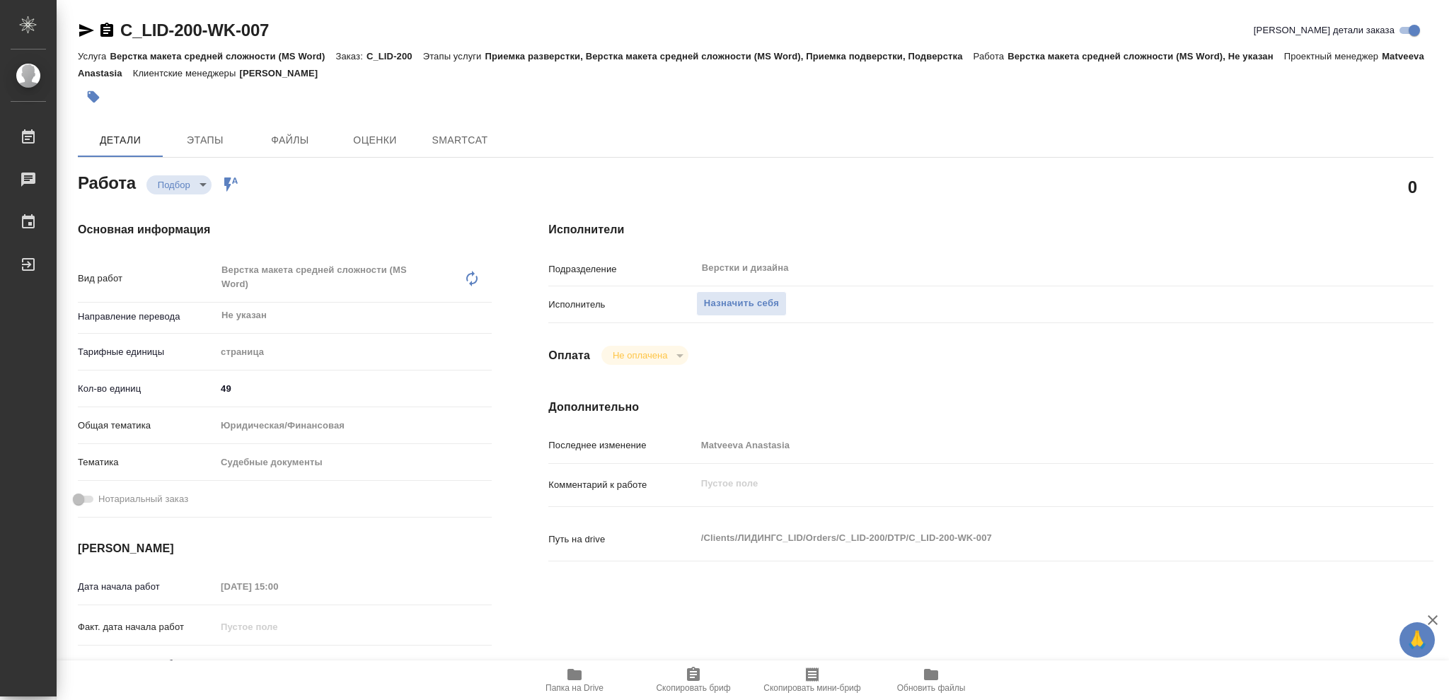
type textarea "x"
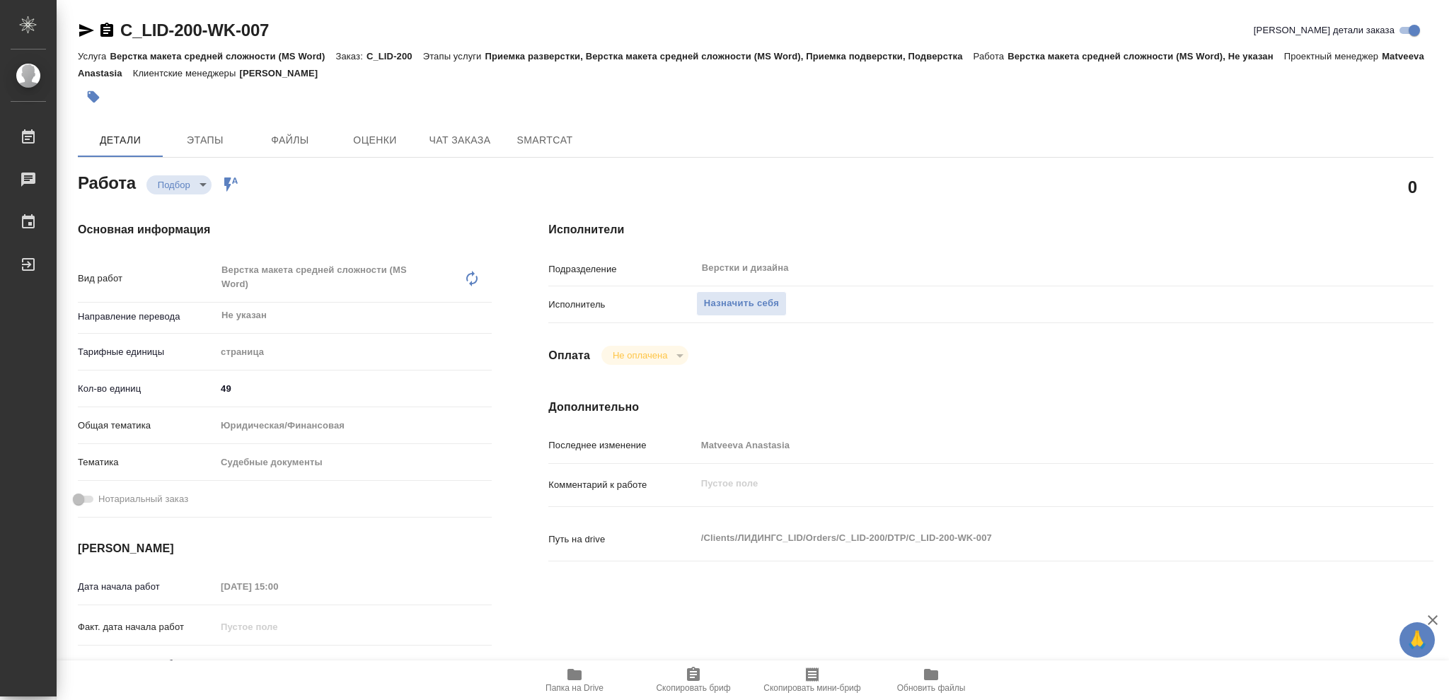
click at [579, 678] on icon "button" at bounding box center [574, 674] width 14 height 11
type textarea "x"
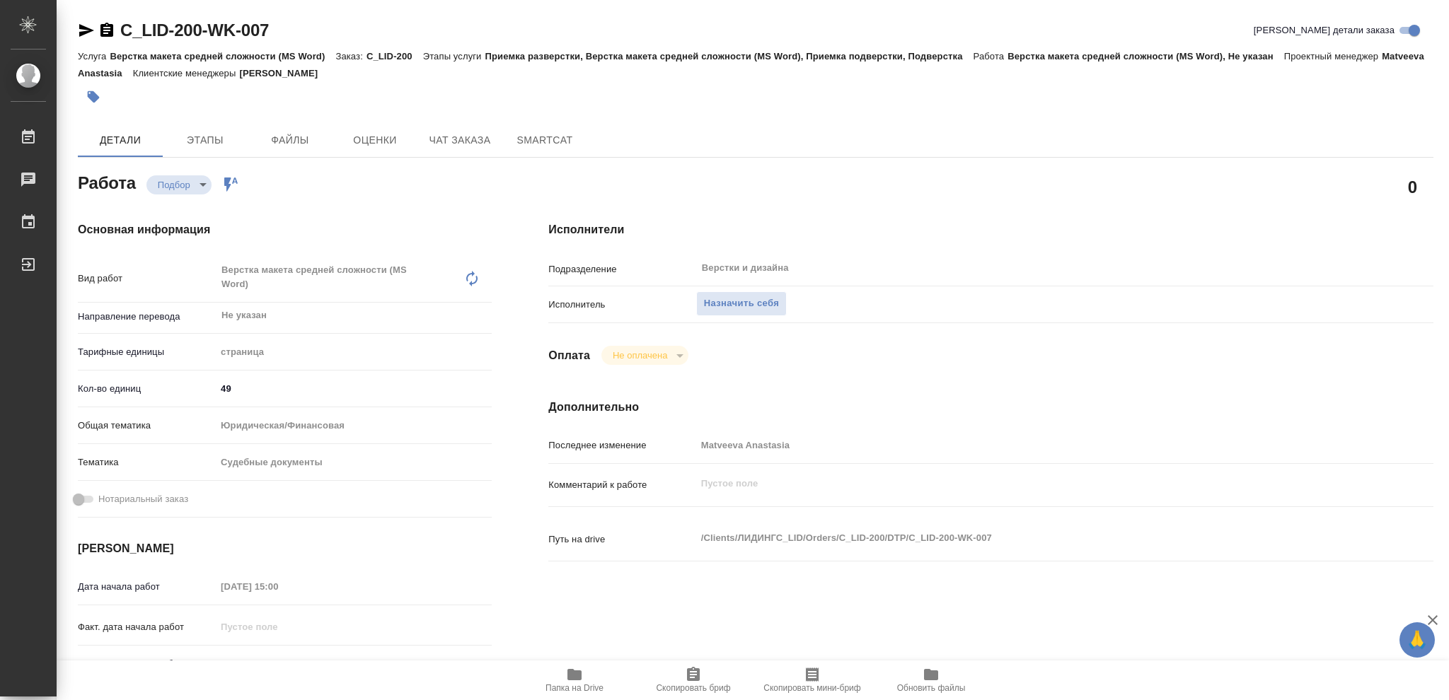
type textarea "x"
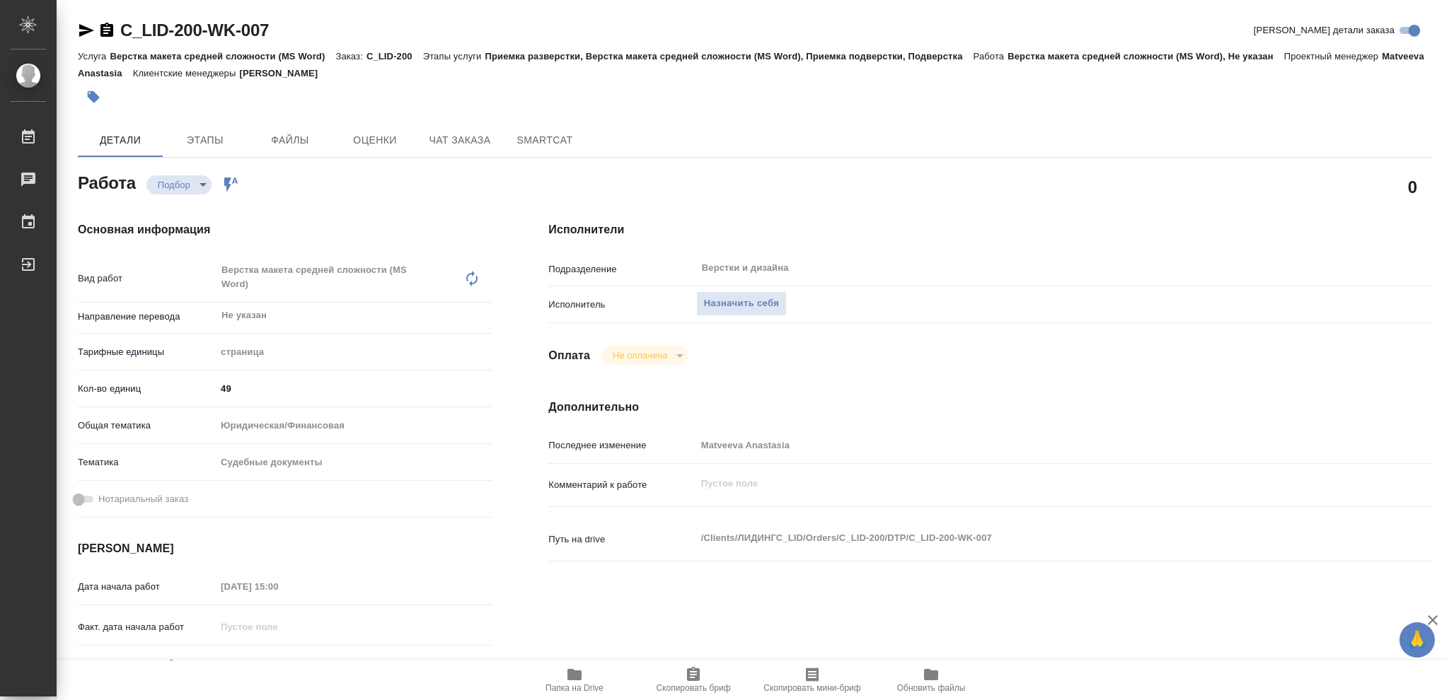
type textarea "x"
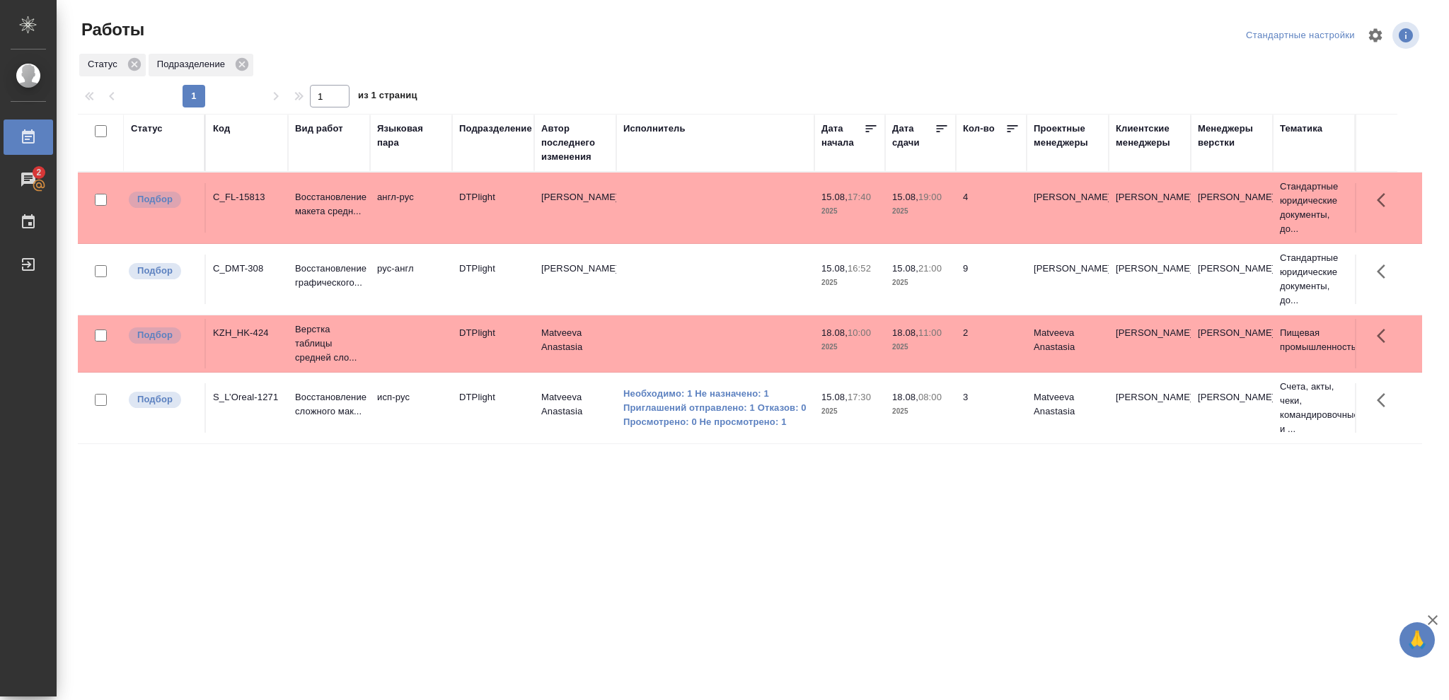
click at [947, 213] on p "2025" at bounding box center [920, 211] width 57 height 14
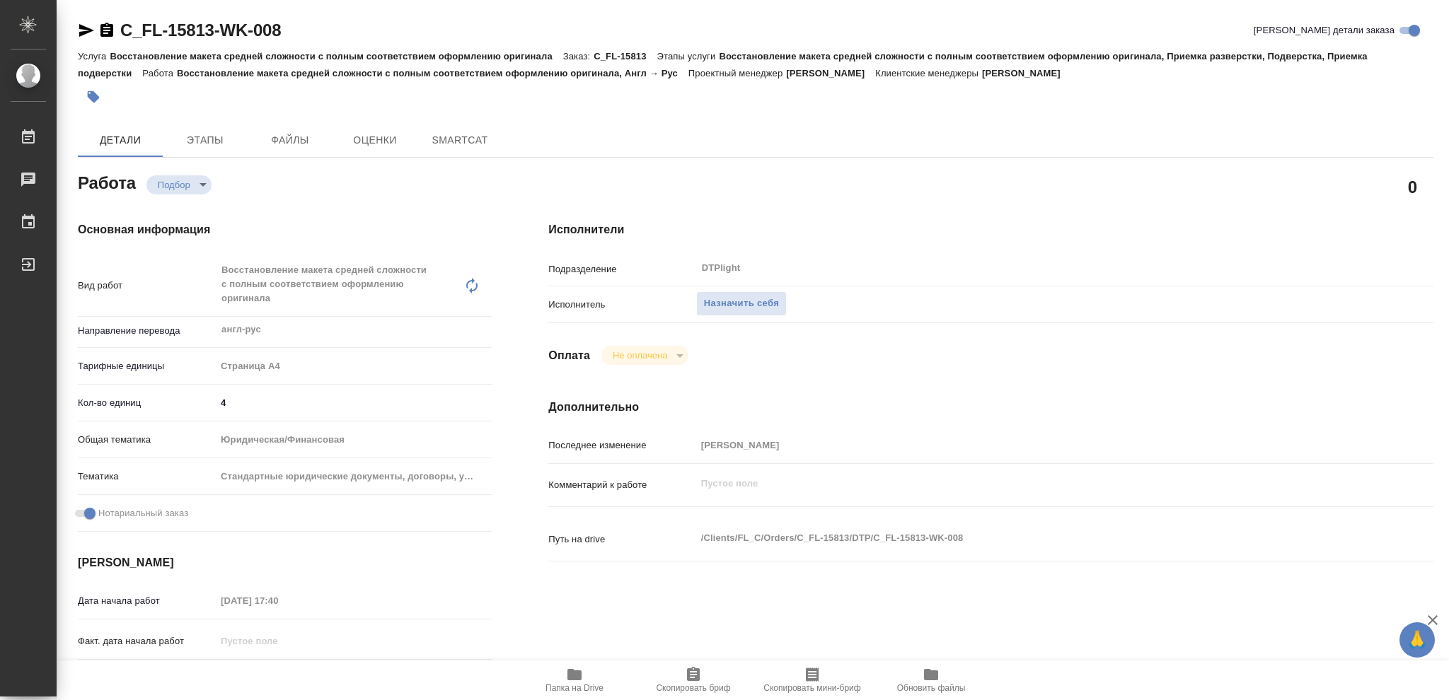
type textarea "x"
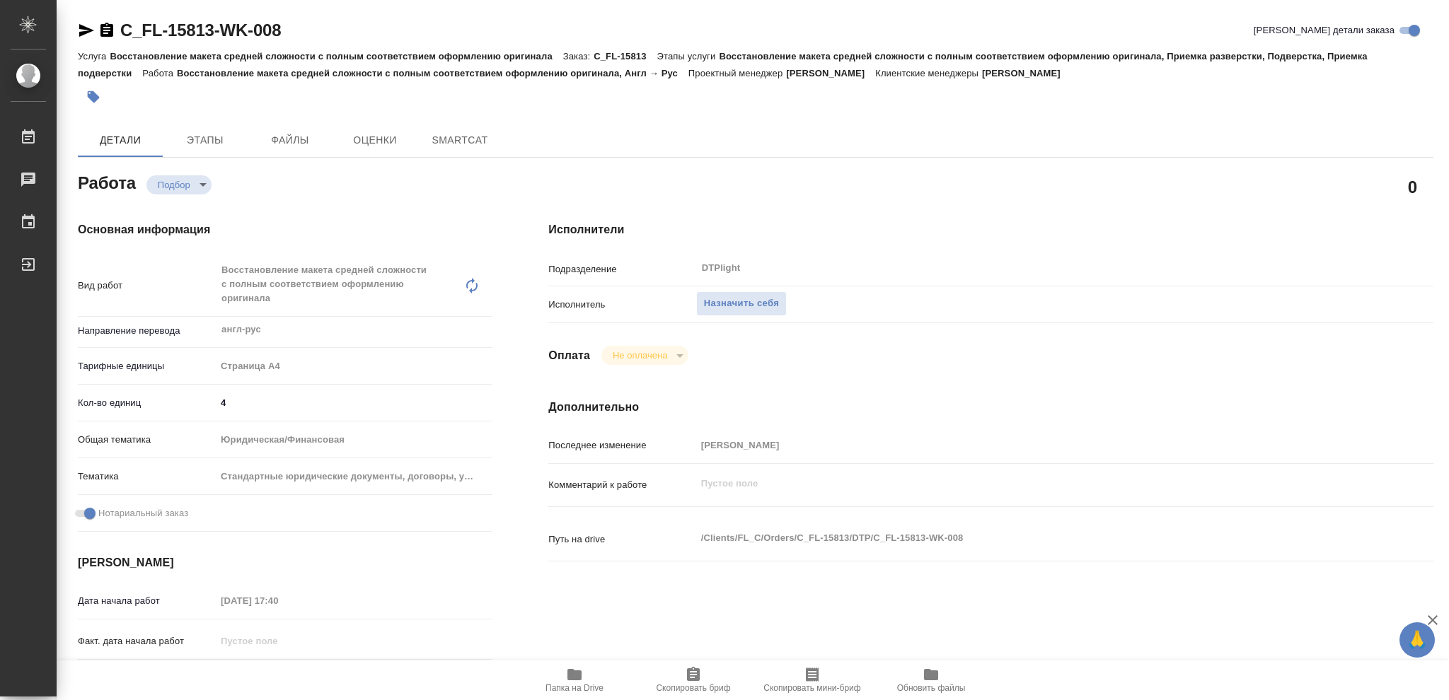
type textarea "x"
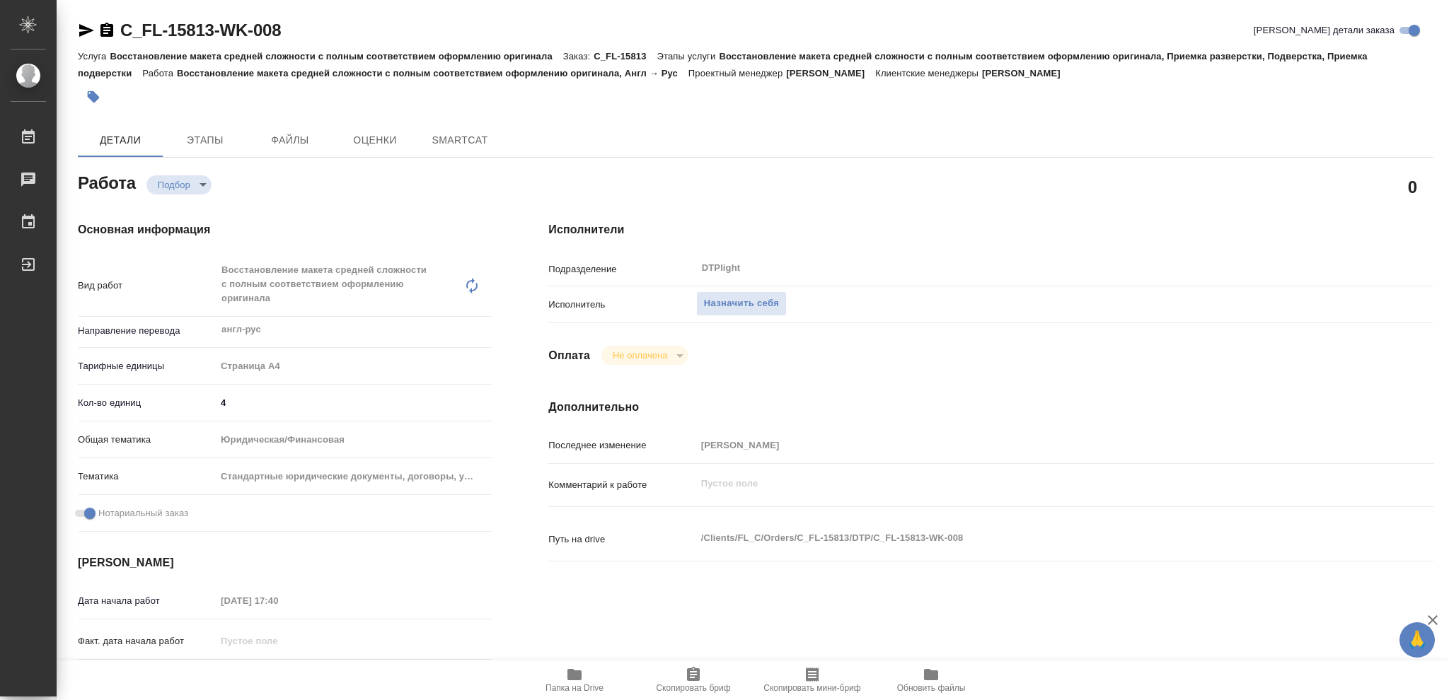
type textarea "x"
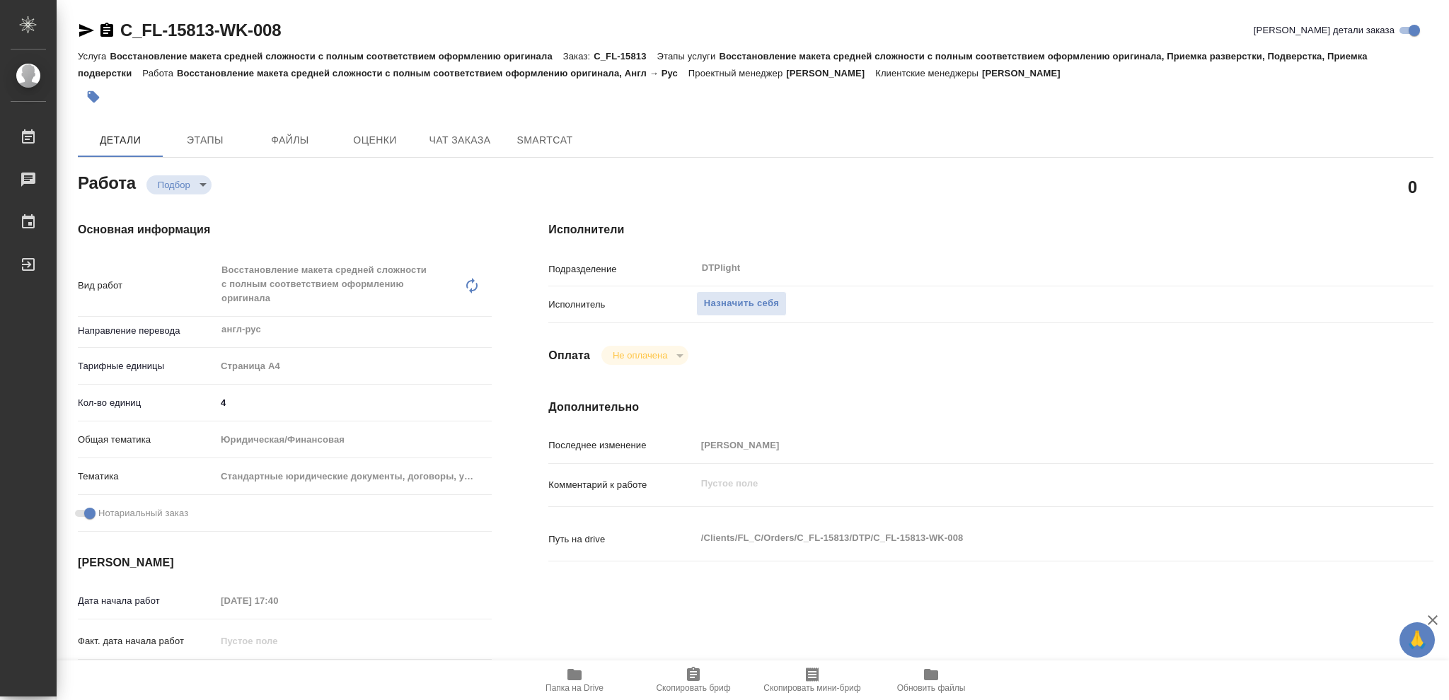
click at [580, 680] on icon "button" at bounding box center [574, 674] width 14 height 11
type textarea "x"
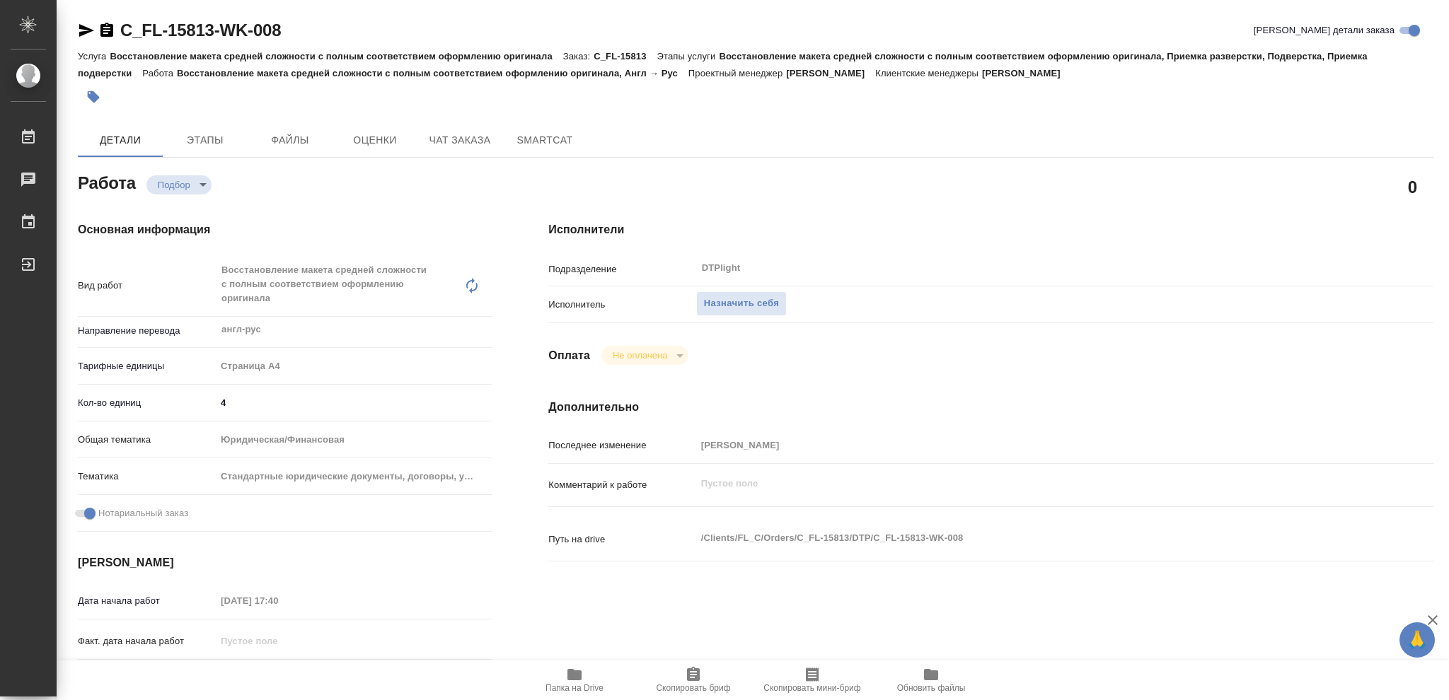
type textarea "x"
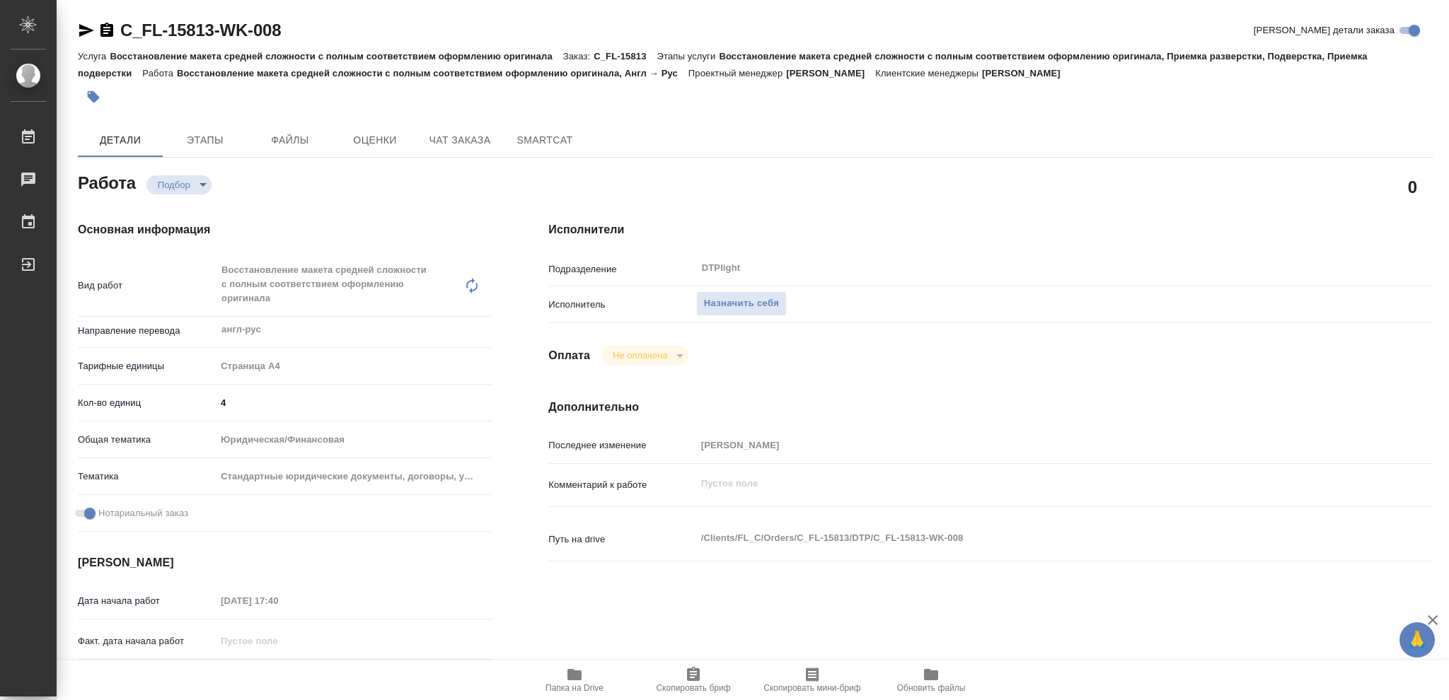
type textarea "x"
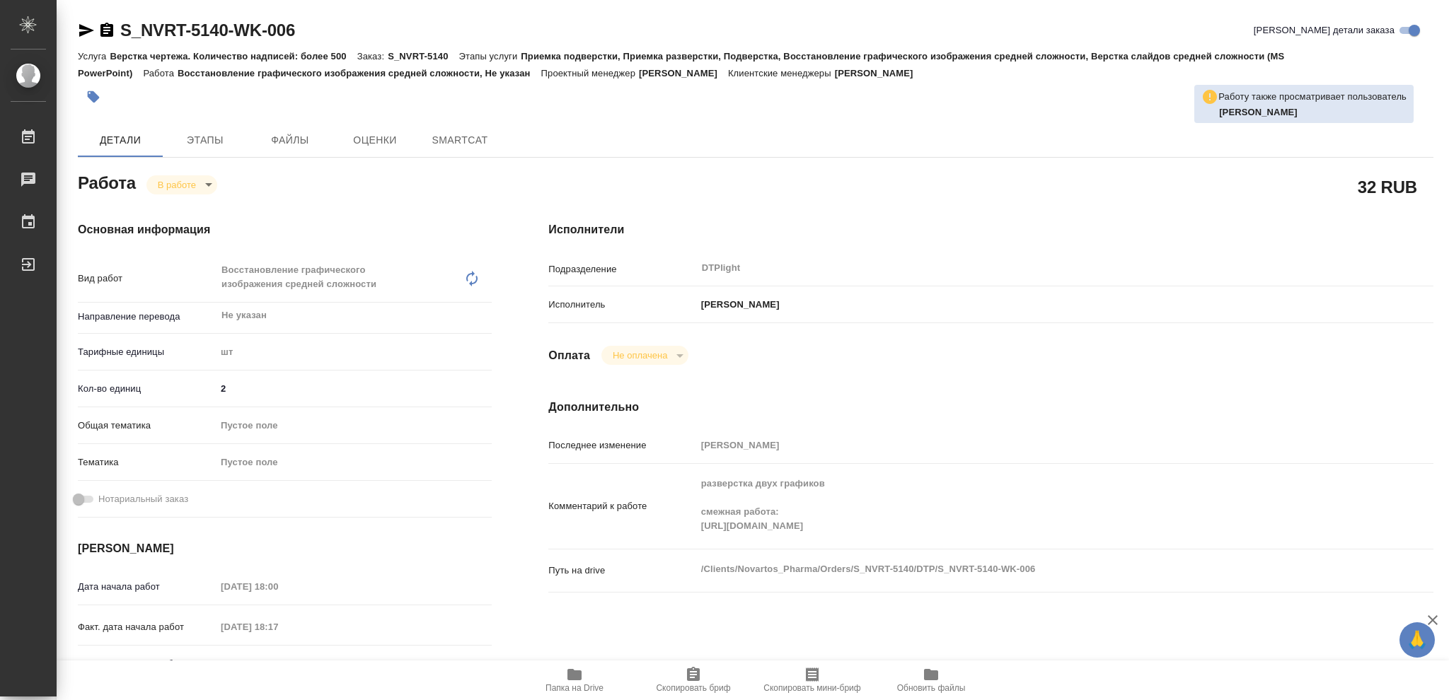
type textarea "x"
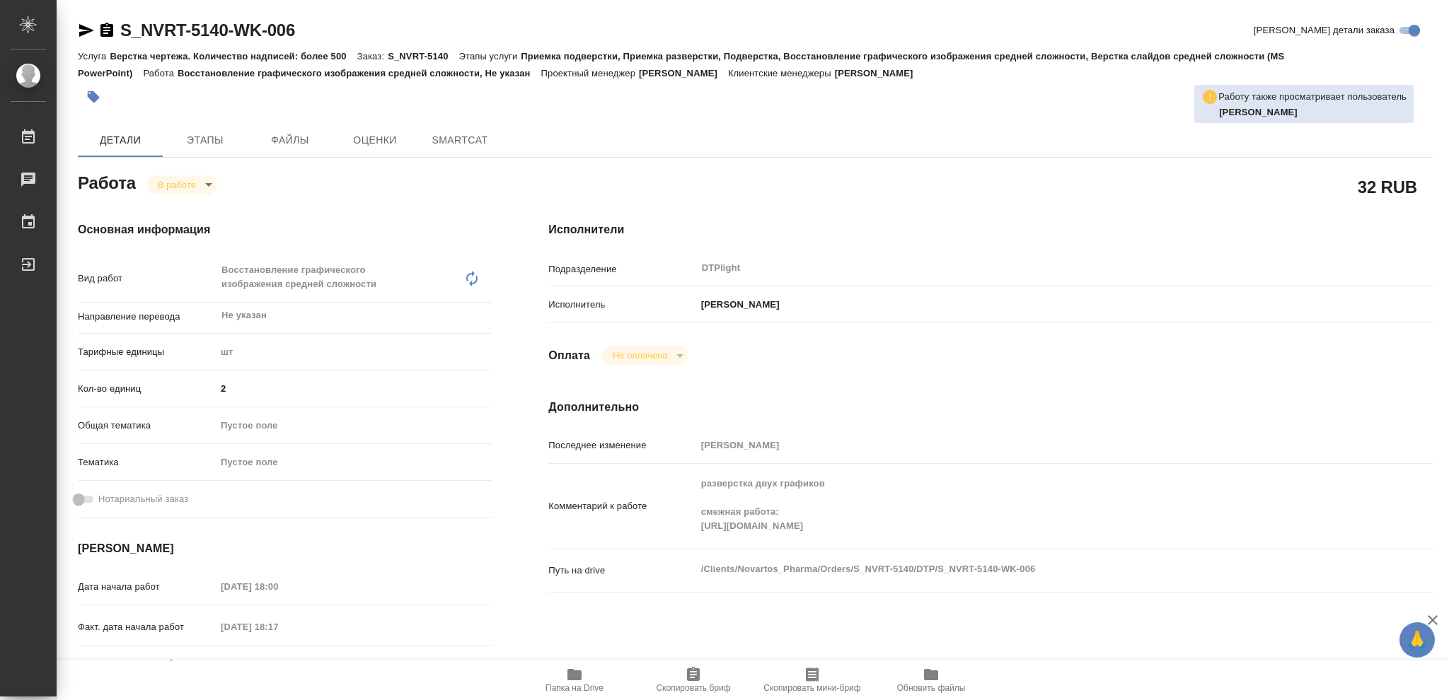
type textarea "x"
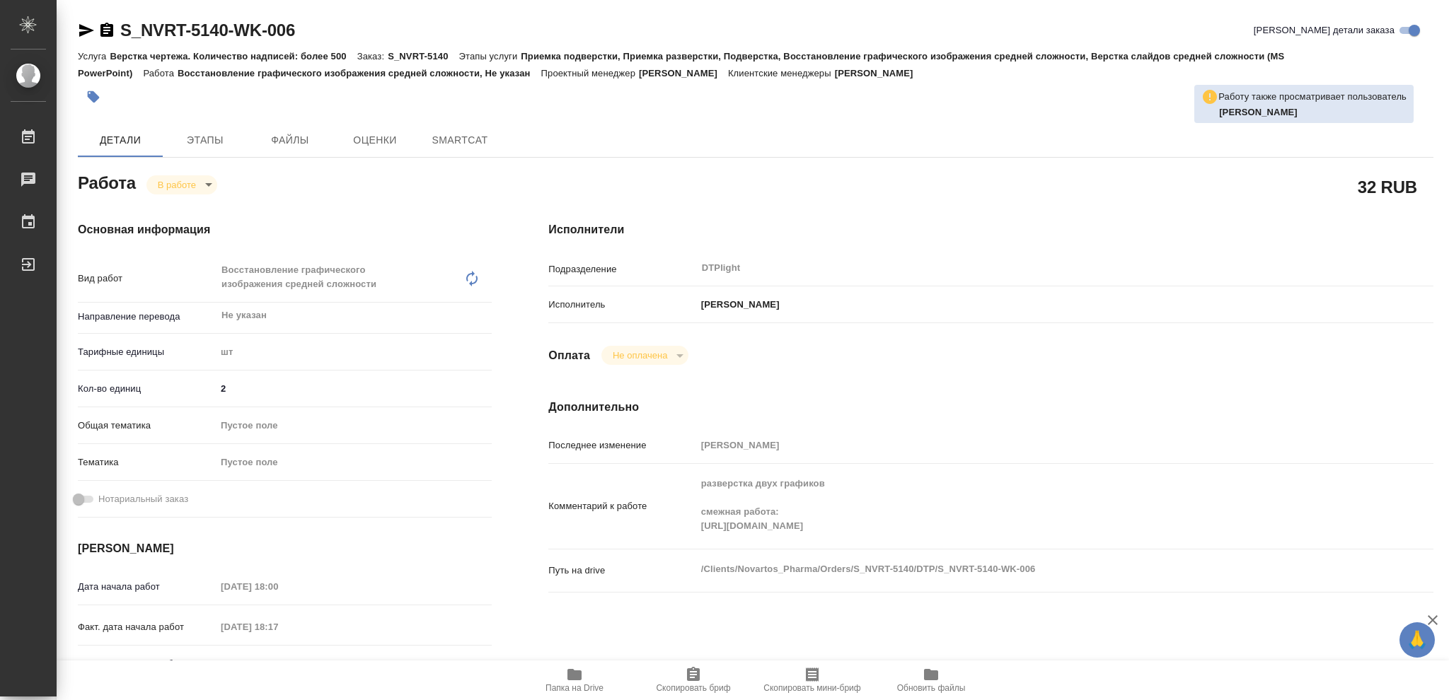
type textarea "x"
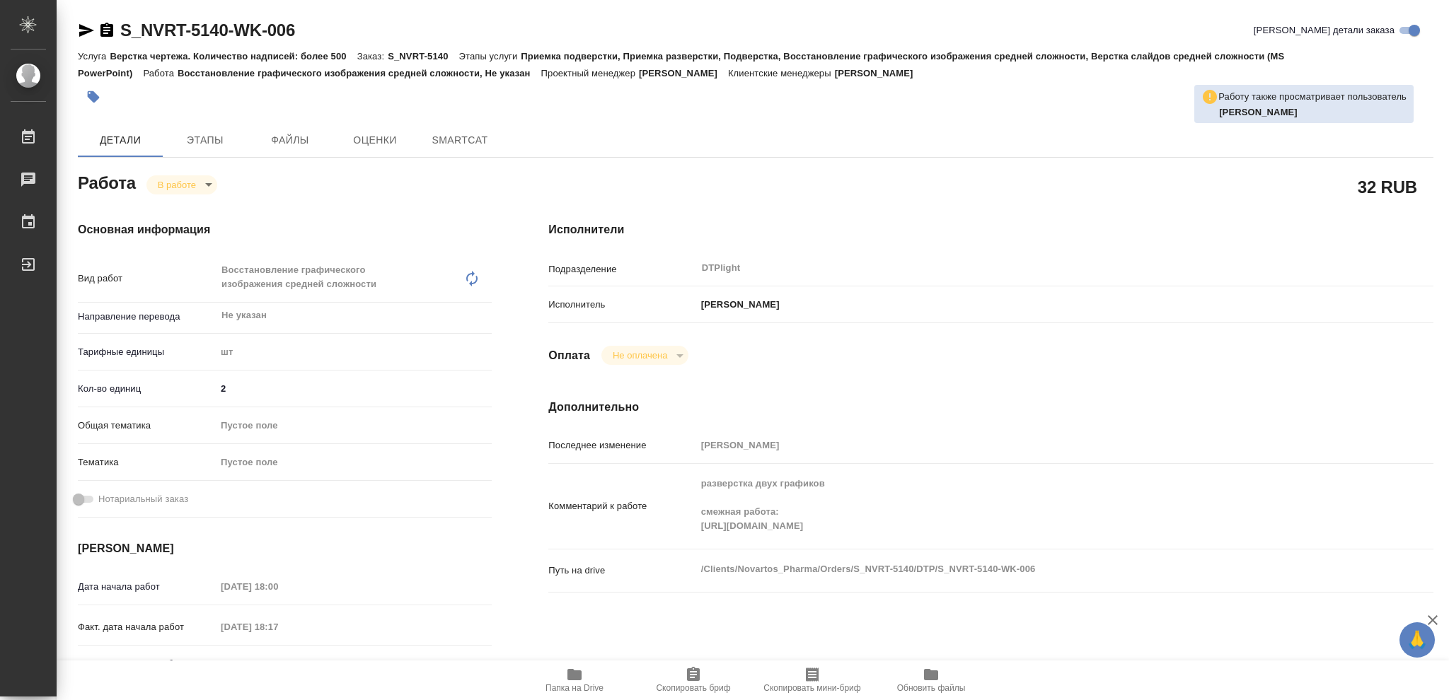
type textarea "x"
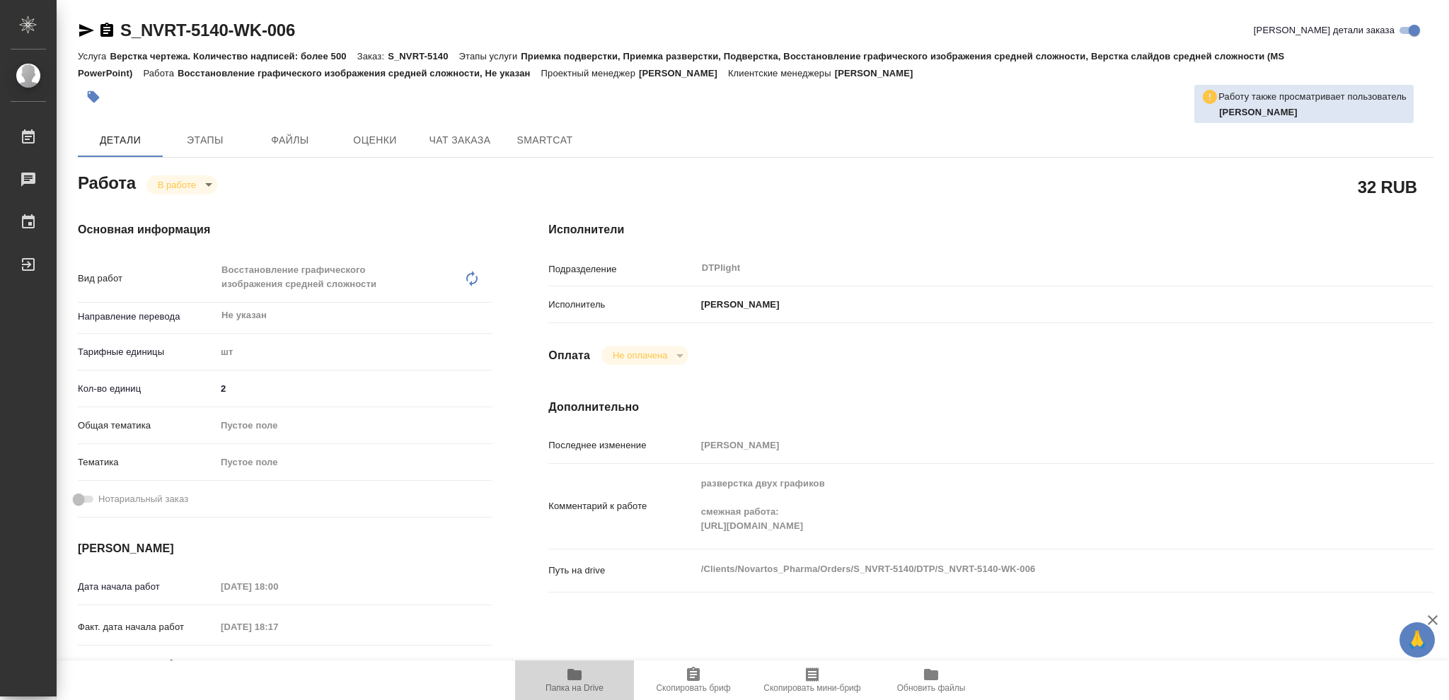
click at [574, 674] on icon "button" at bounding box center [574, 674] width 14 height 11
type textarea "x"
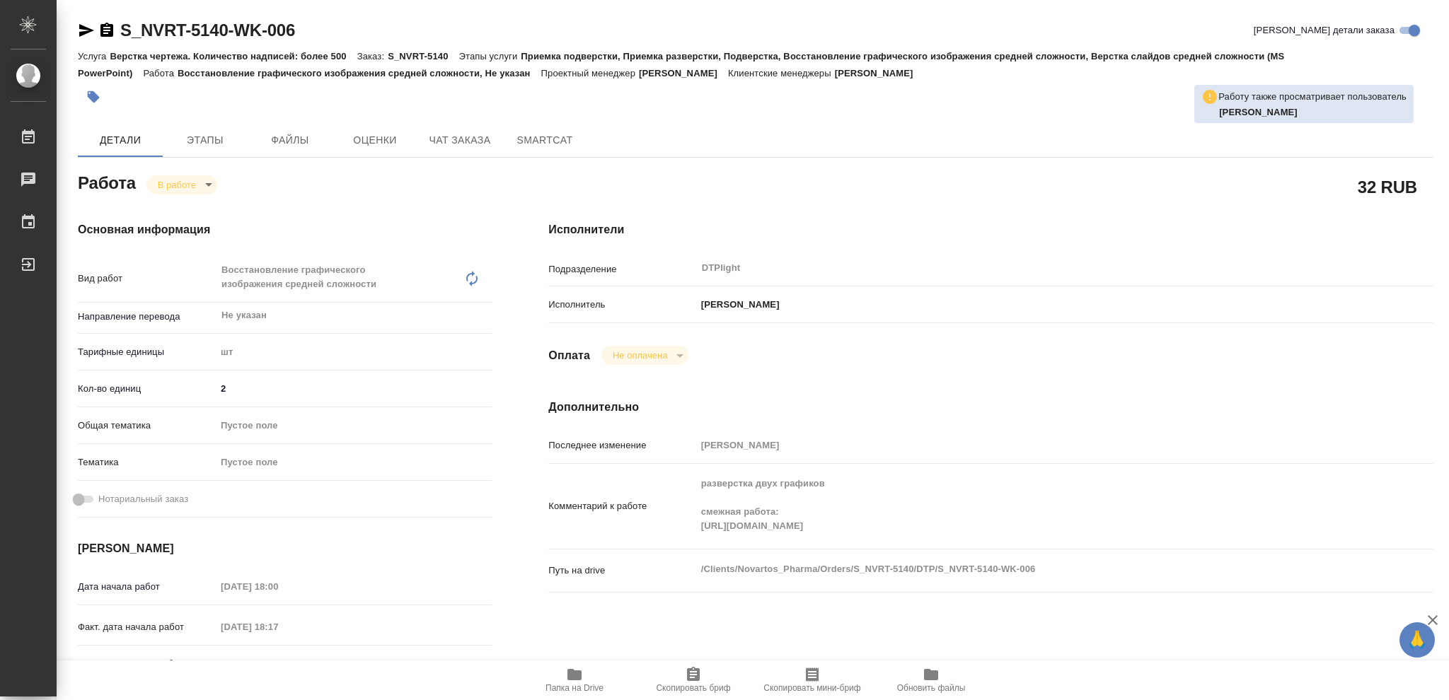
type textarea "x"
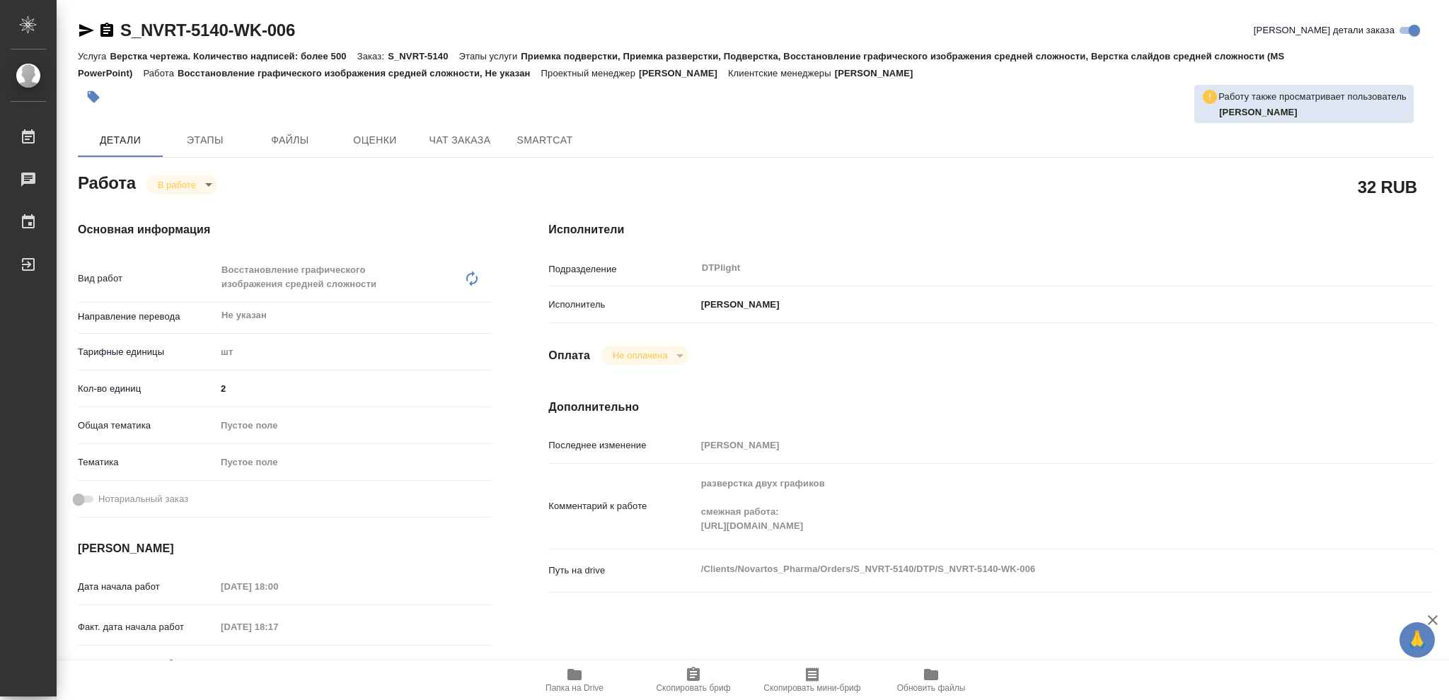
type textarea "x"
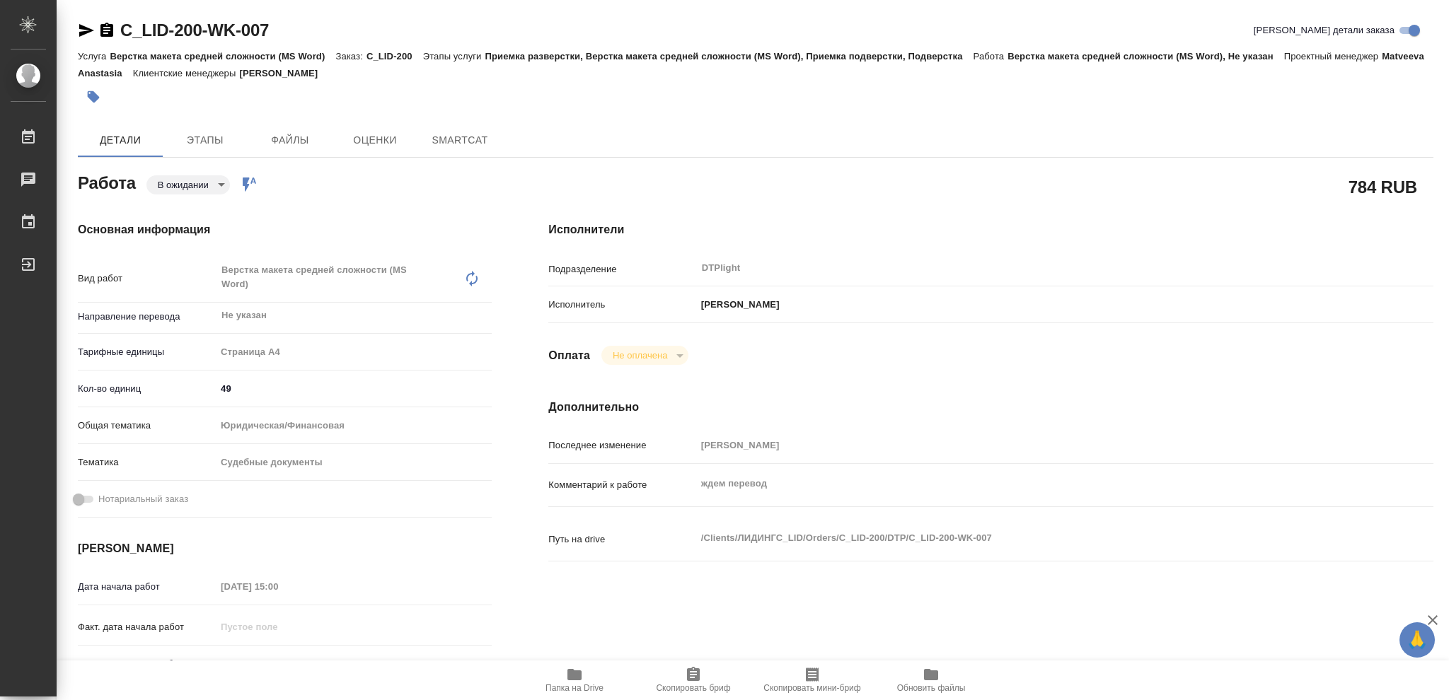
type textarea "x"
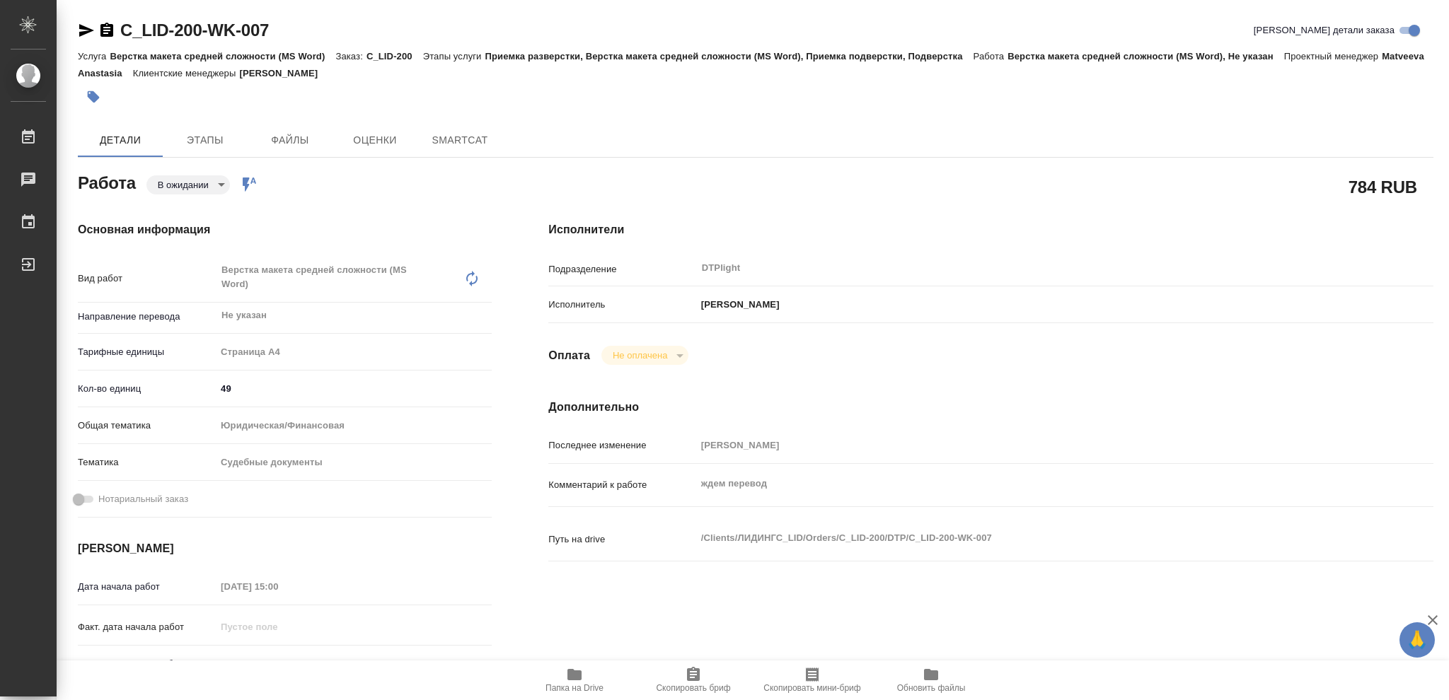
type textarea "x"
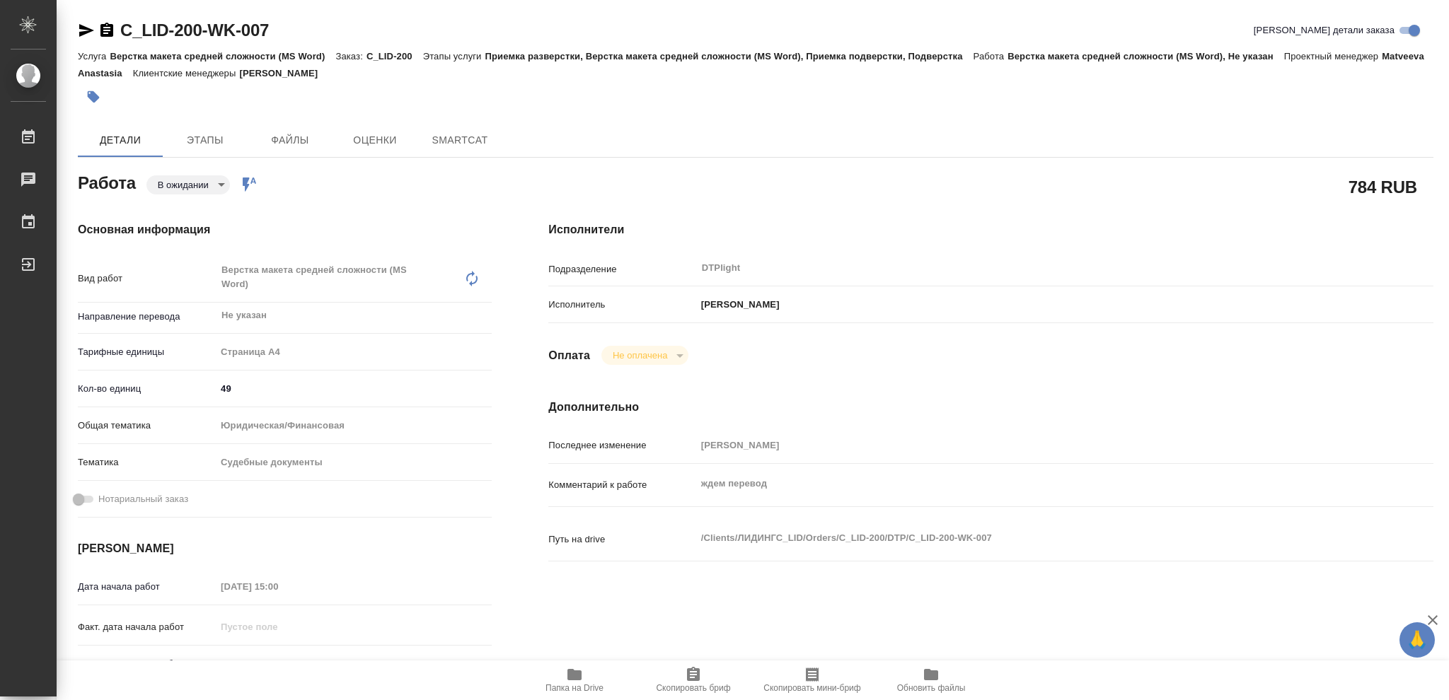
type textarea "x"
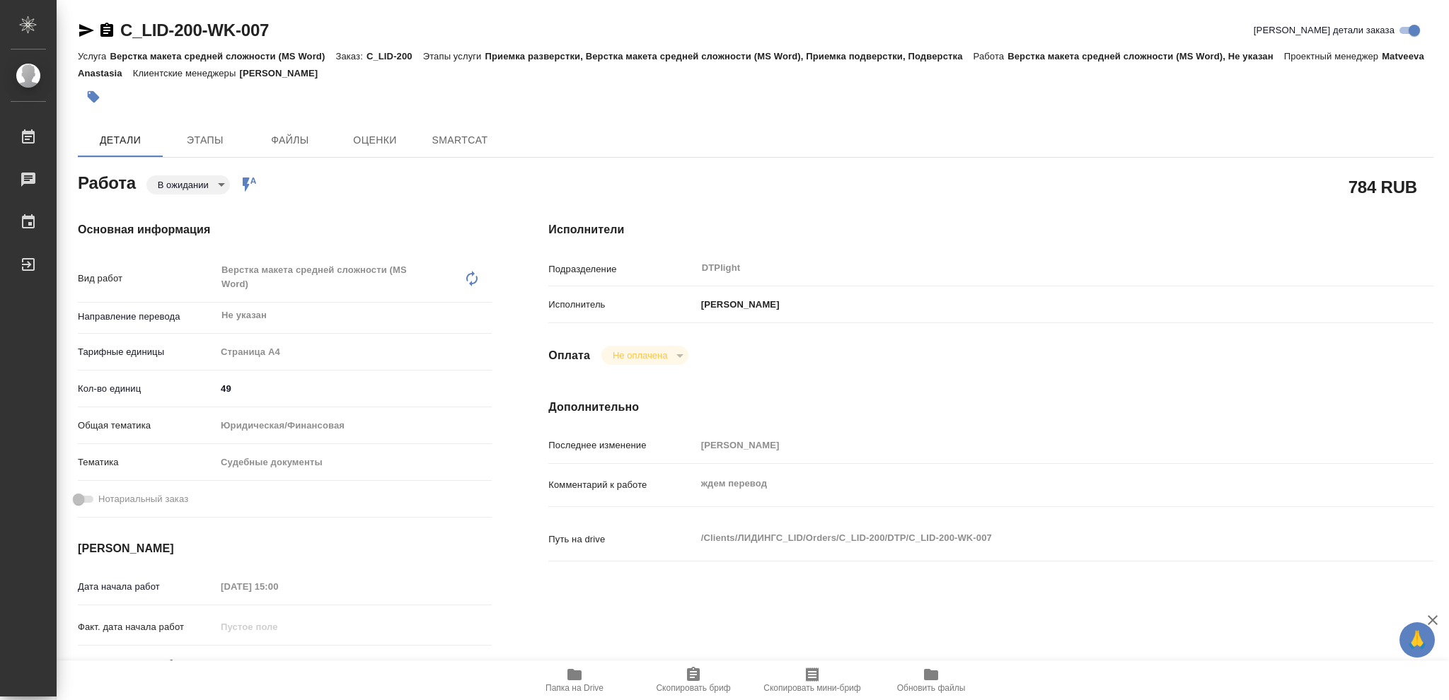
type textarea "x"
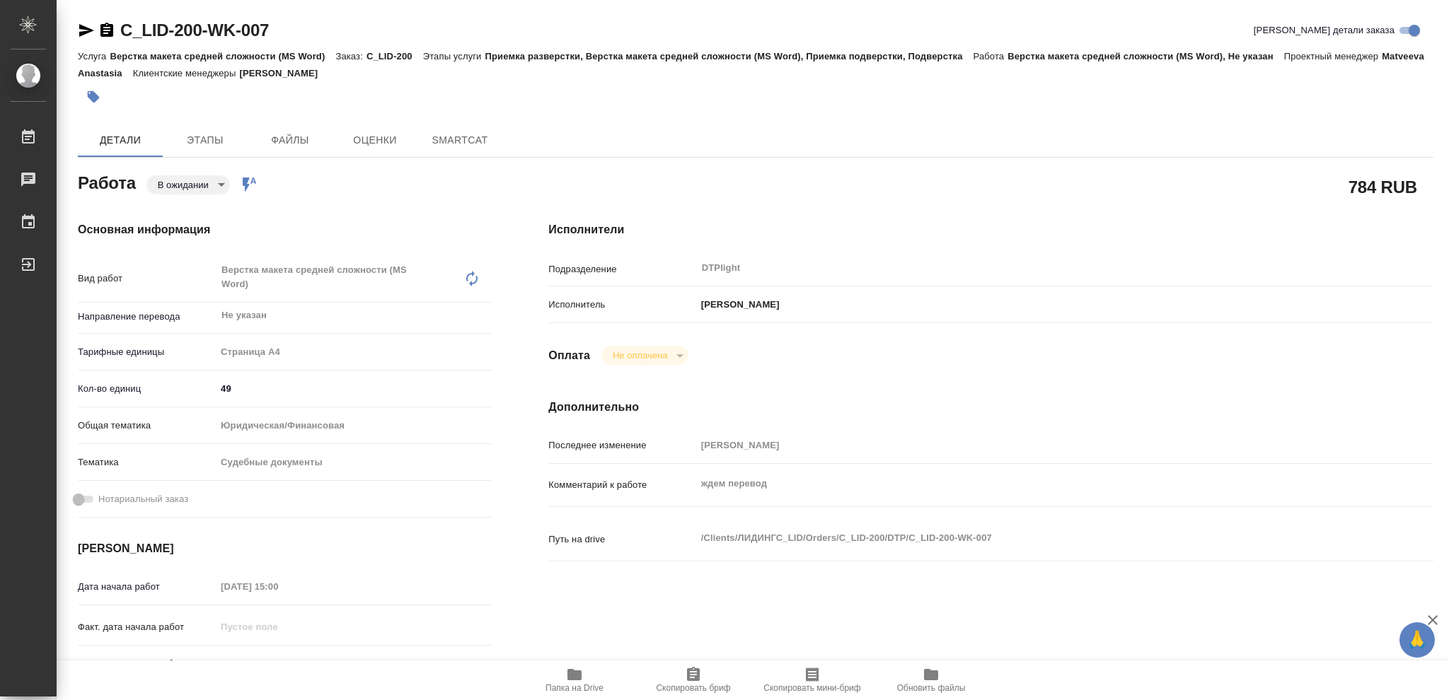
type textarea "x"
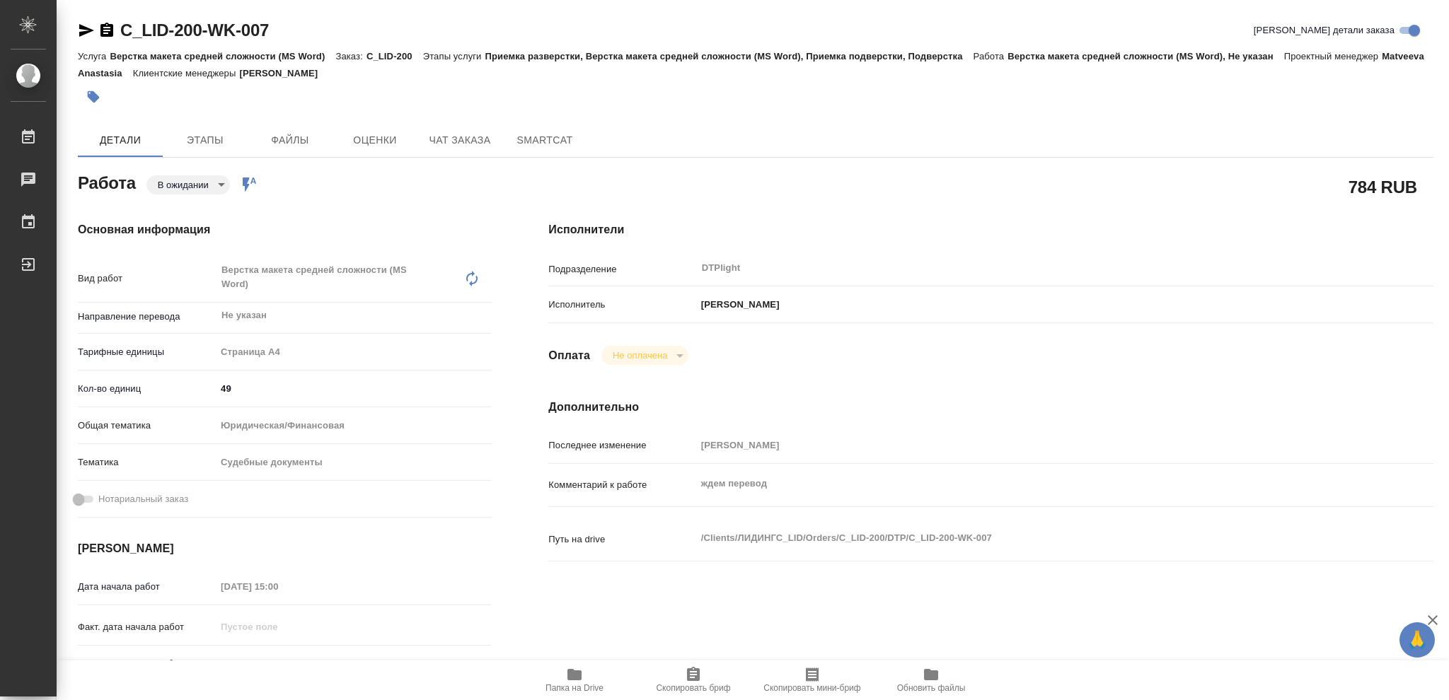
type textarea "x"
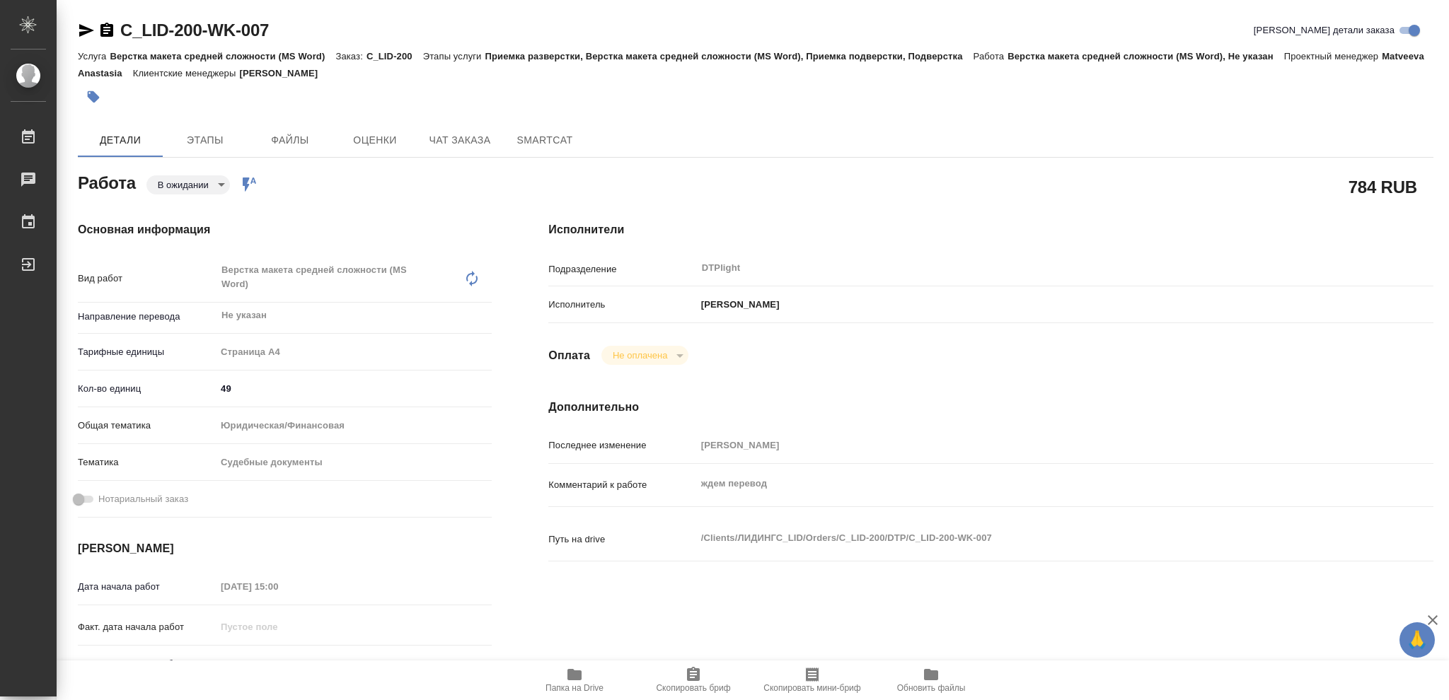
type textarea "x"
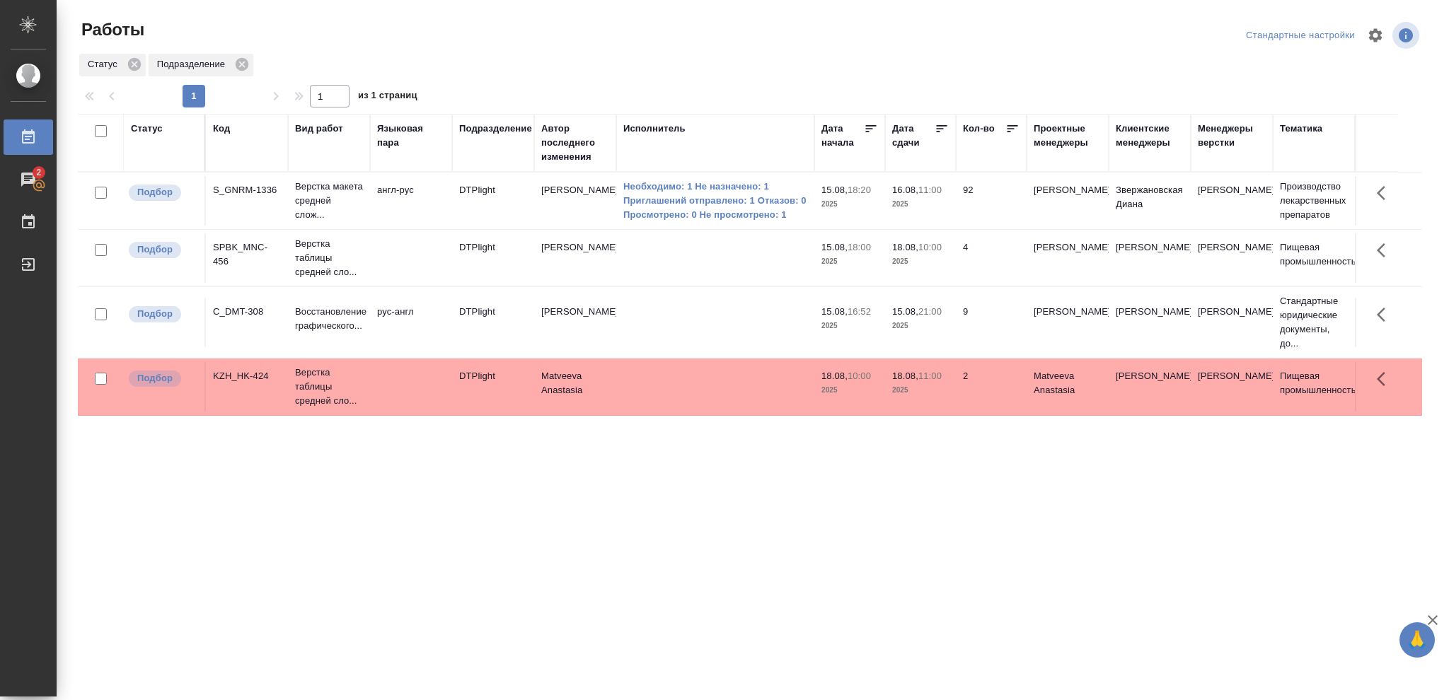
click at [855, 204] on p "2025" at bounding box center [849, 204] width 57 height 14
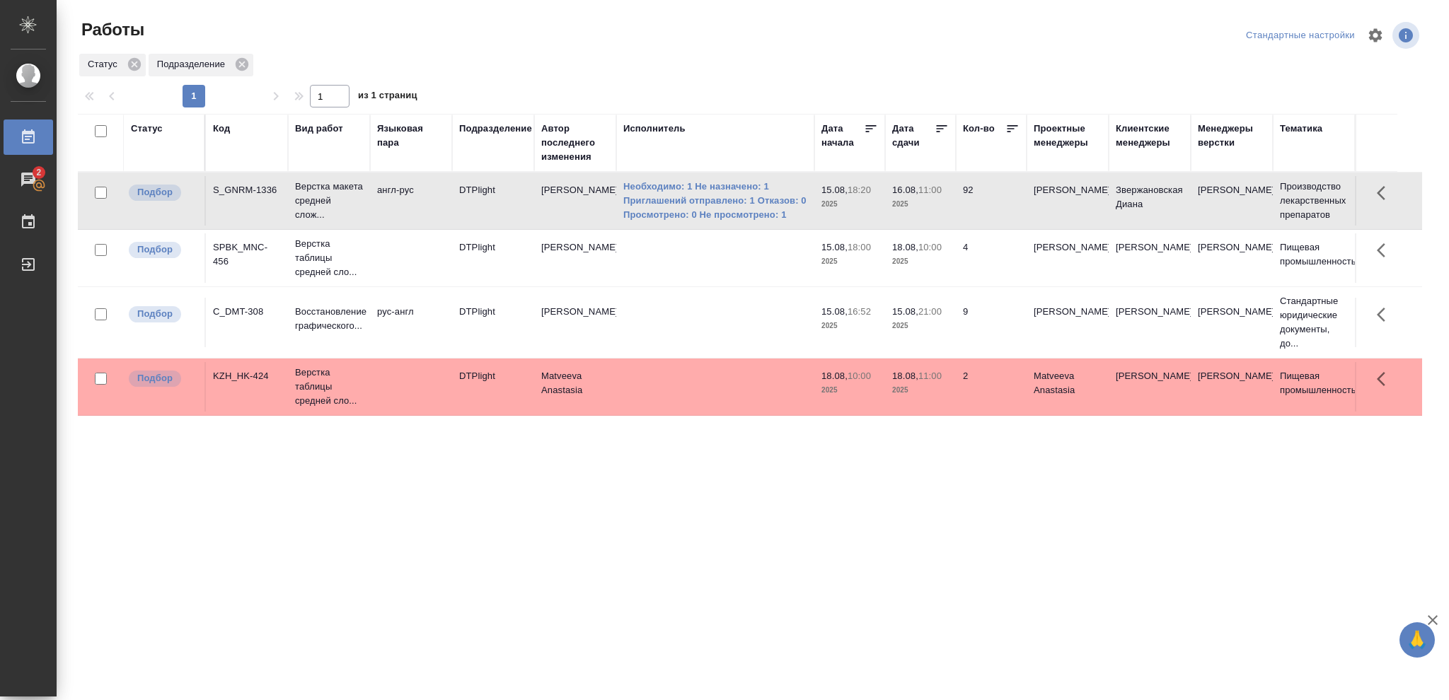
click at [855, 204] on p "2025" at bounding box center [849, 204] width 57 height 14
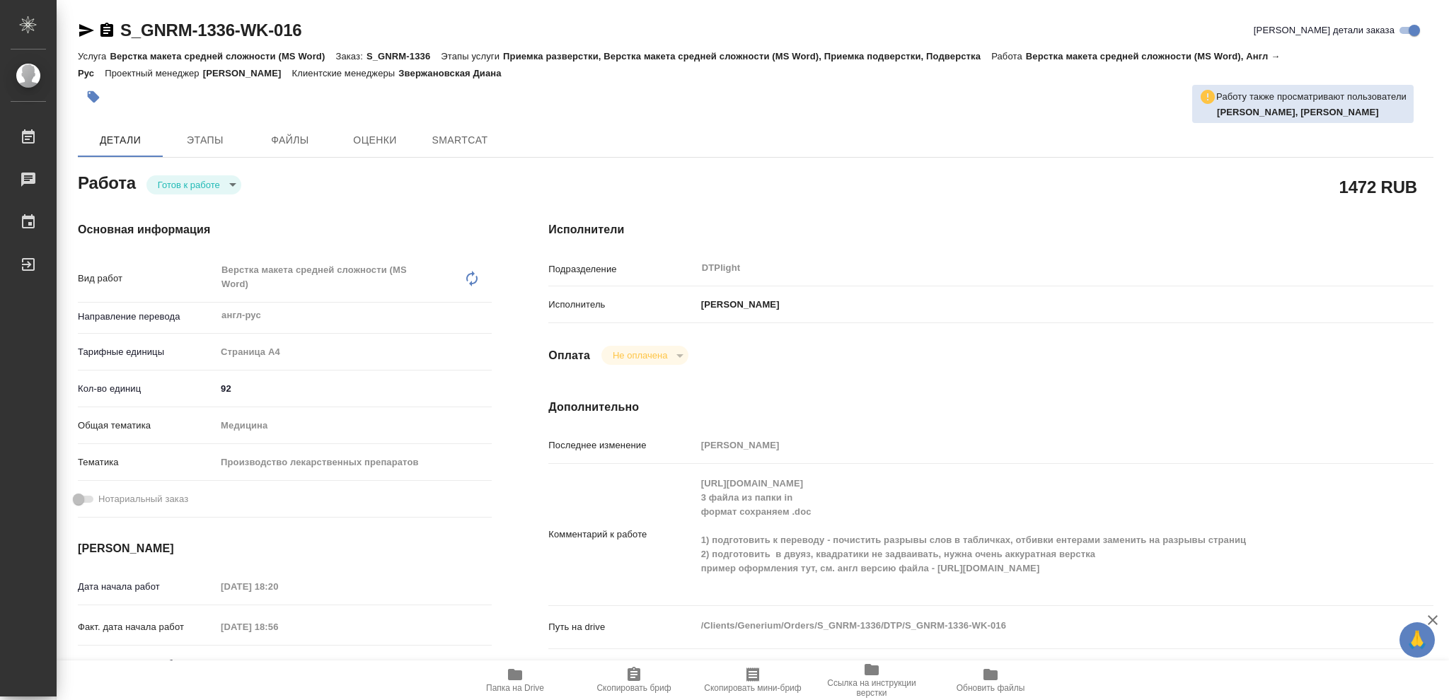
type textarea "x"
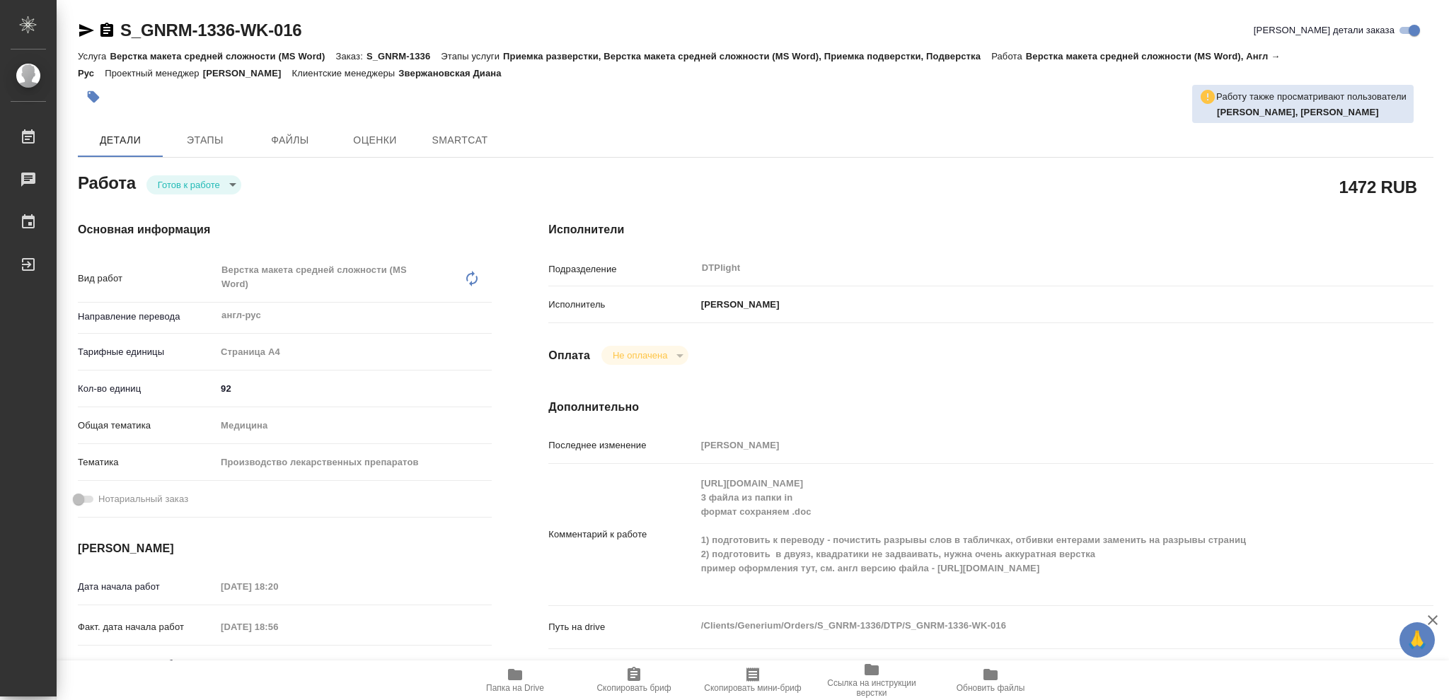
type textarea "x"
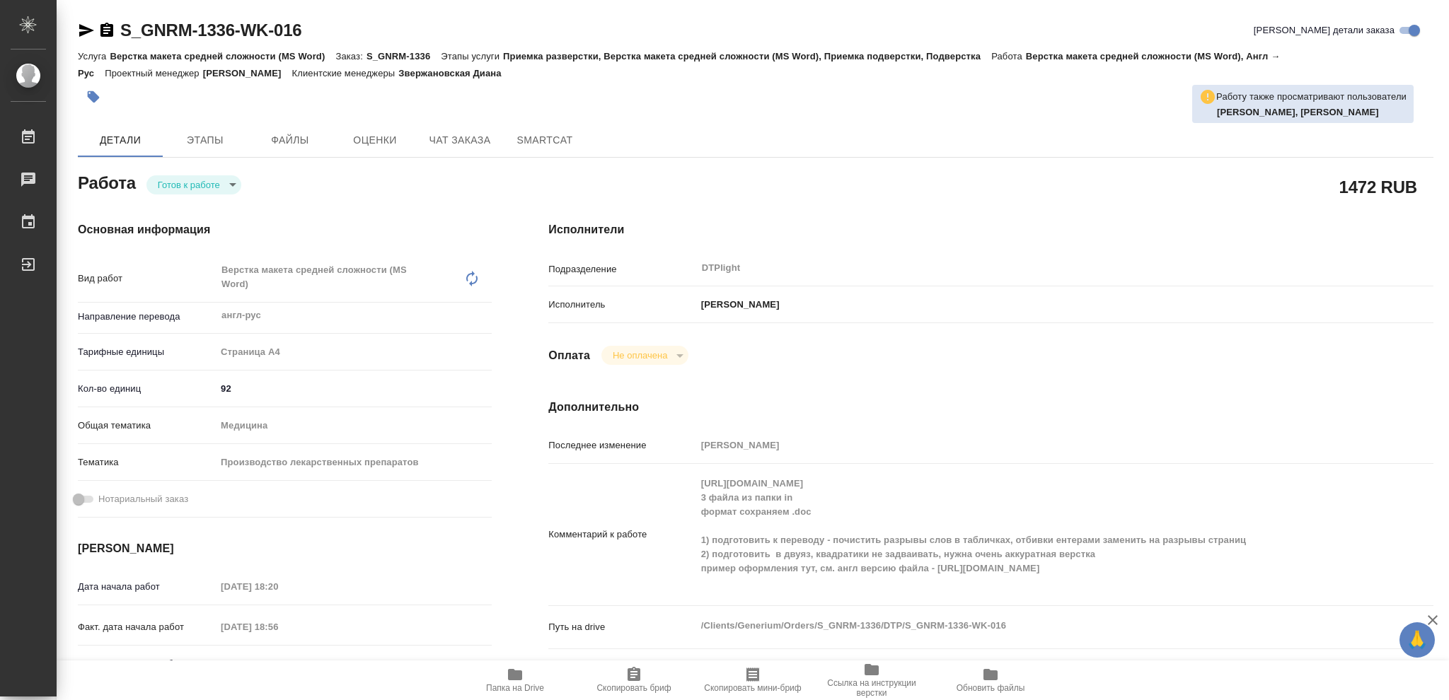
type textarea "x"
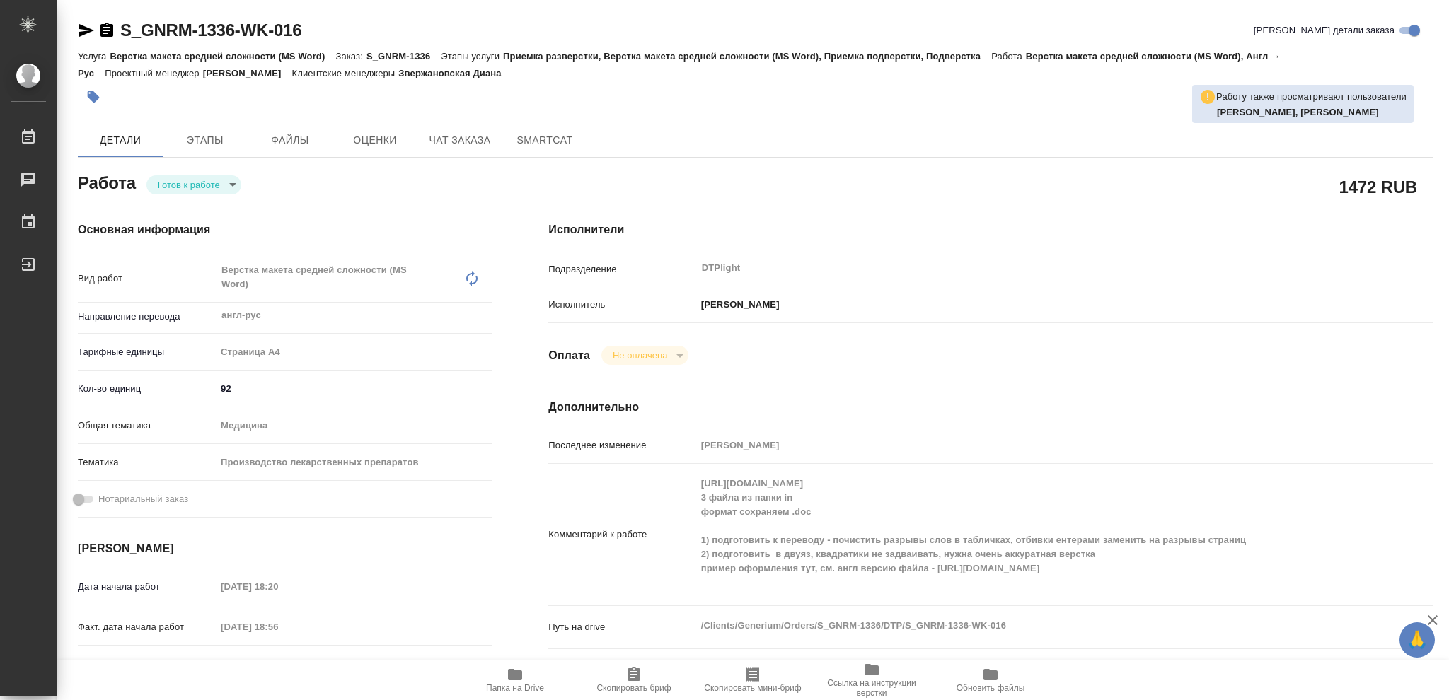
type textarea "x"
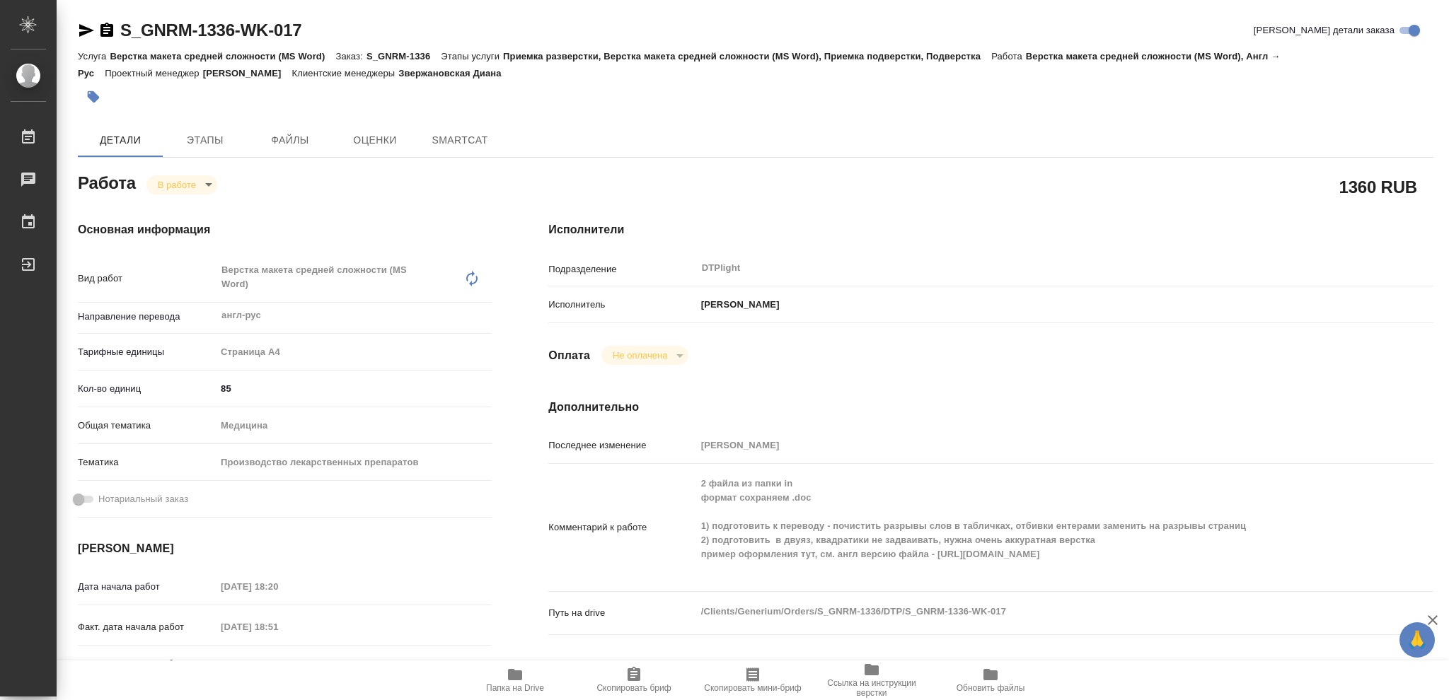
type textarea "x"
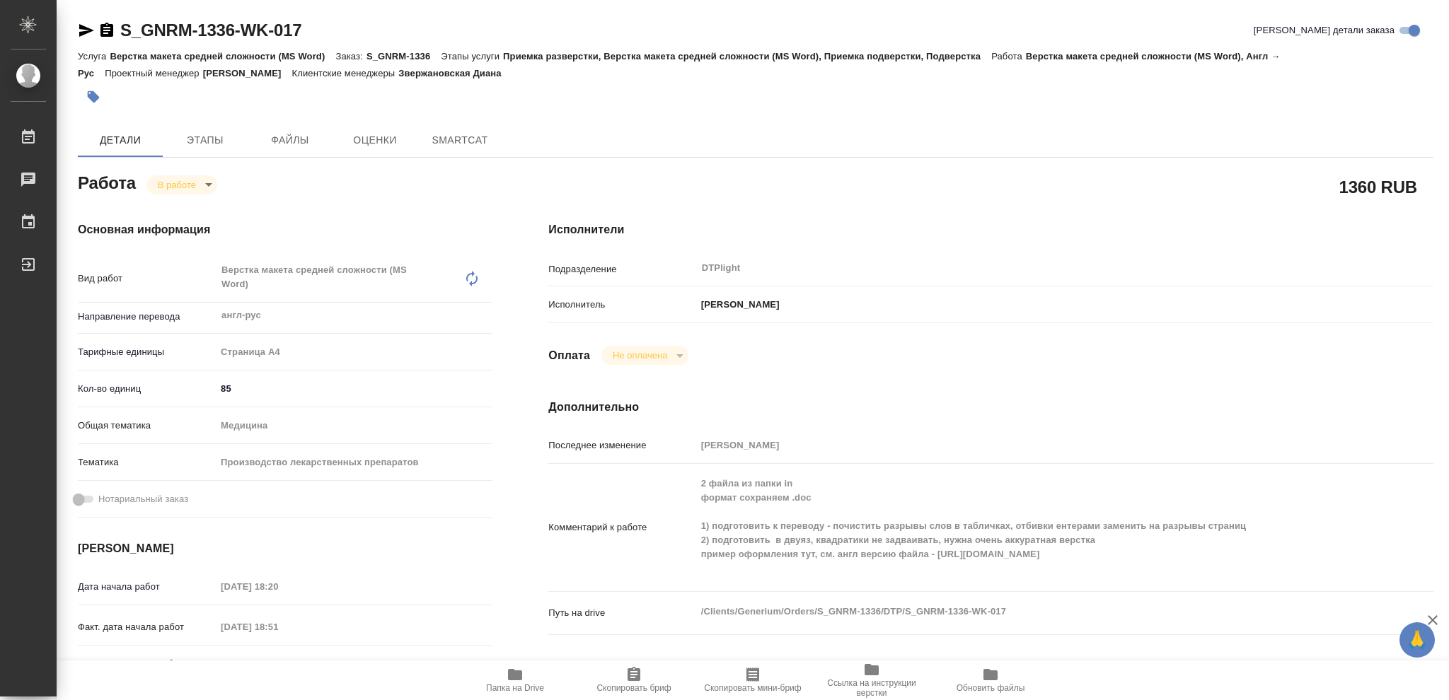
type textarea "x"
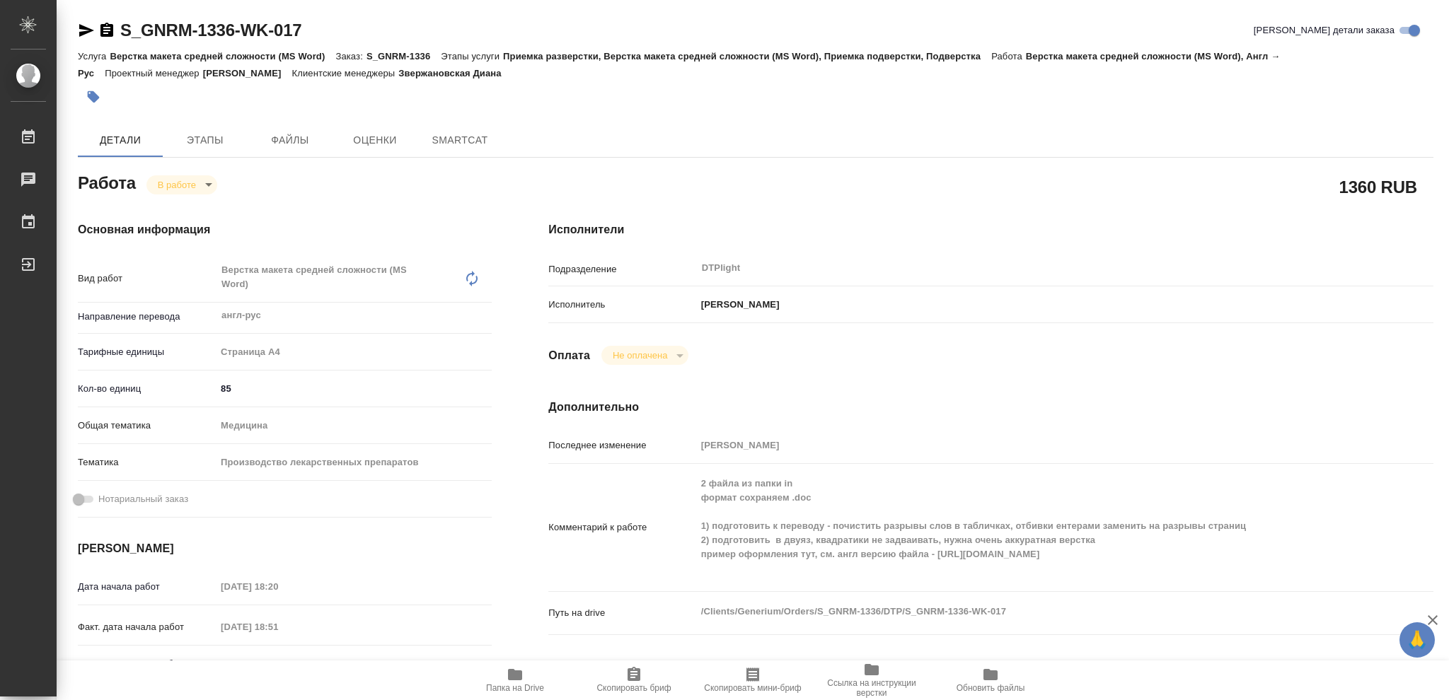
type textarea "x"
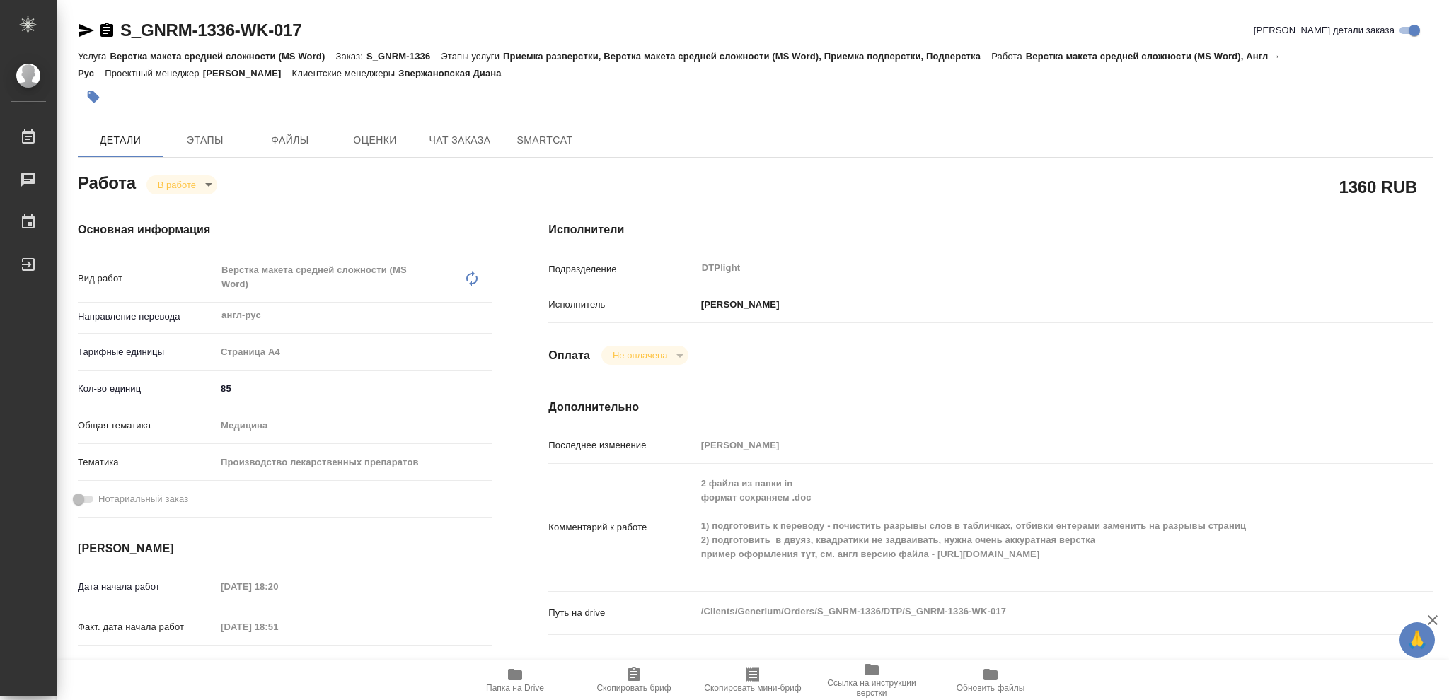
type textarea "x"
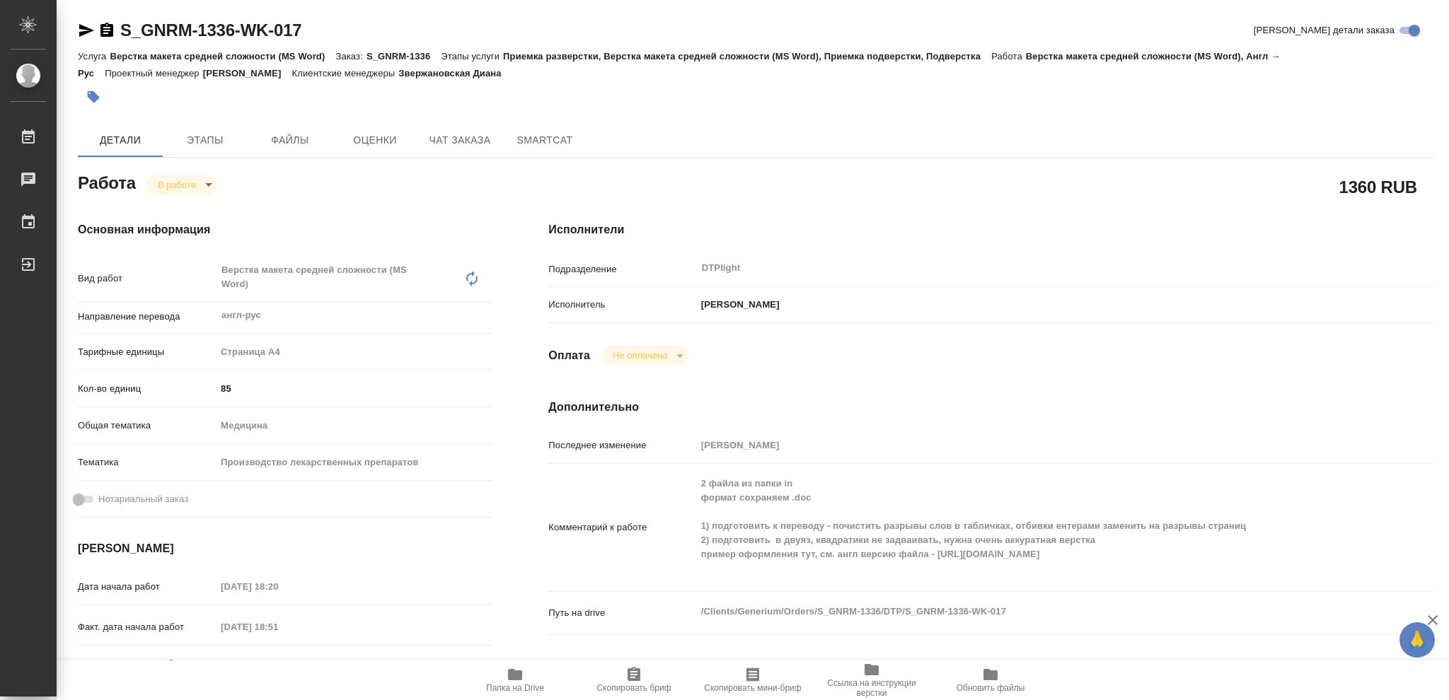
type textarea "x"
